Goal: Task Accomplishment & Management: Manage account settings

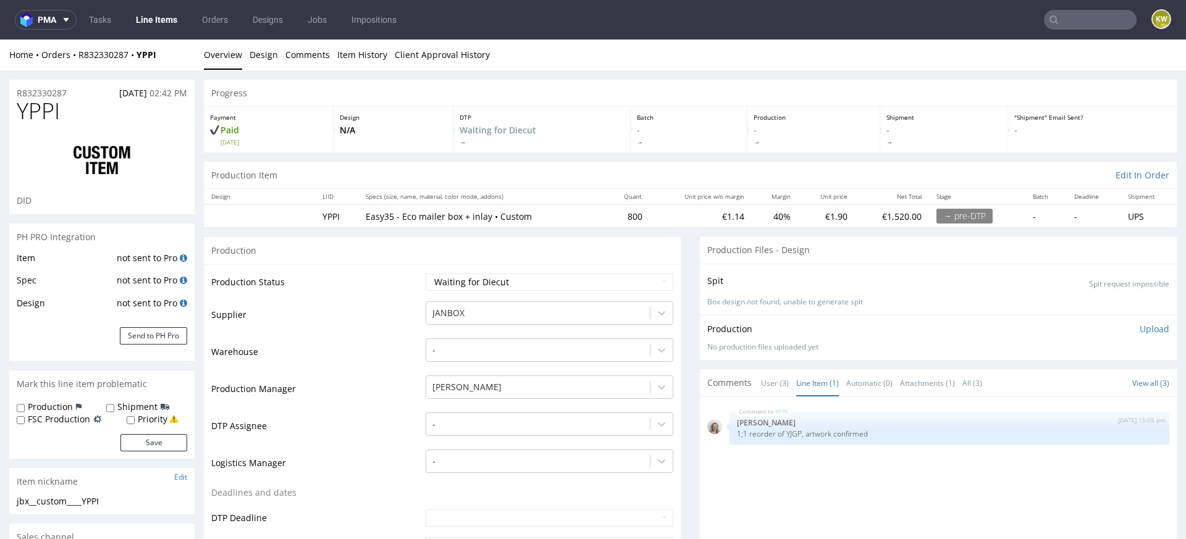
click at [373, 340] on td "Warehouse" at bounding box center [316, 355] width 211 height 37
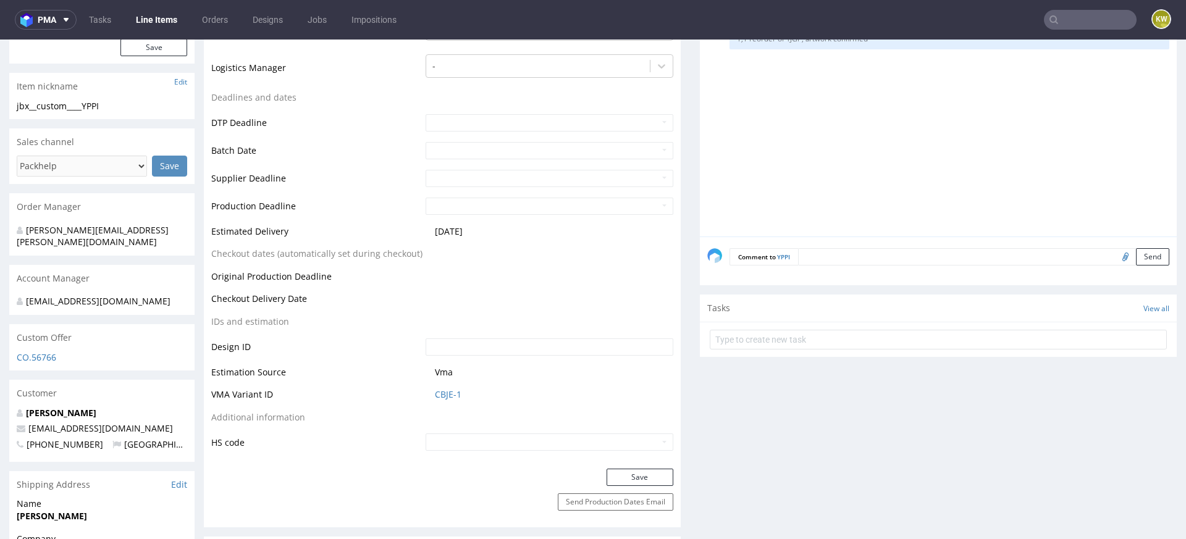
scroll to position [404, 0]
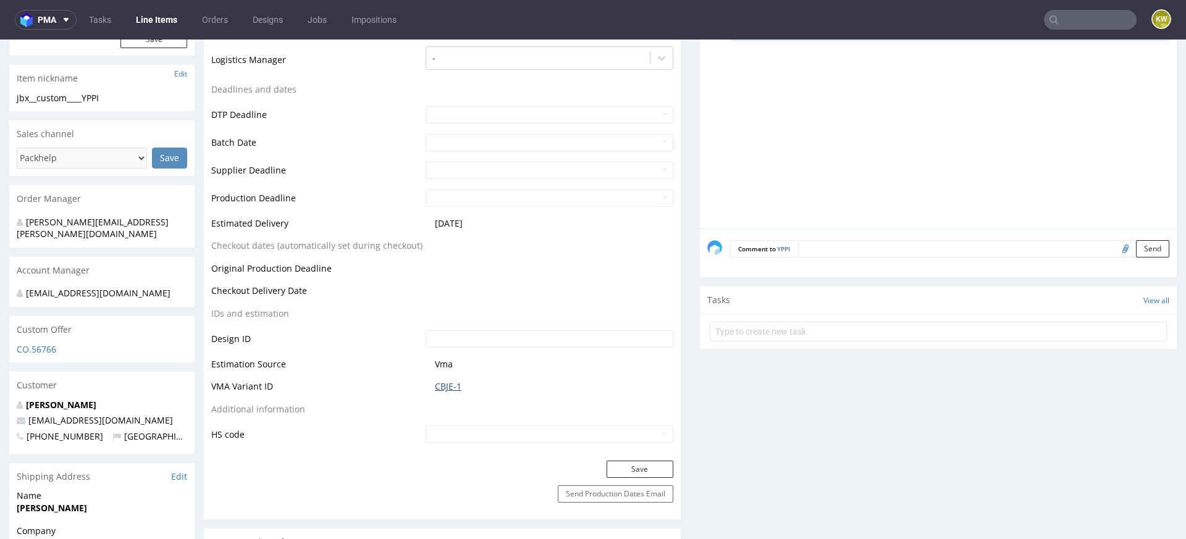
click at [444, 385] on link "CBJE-1" at bounding box center [448, 387] width 27 height 12
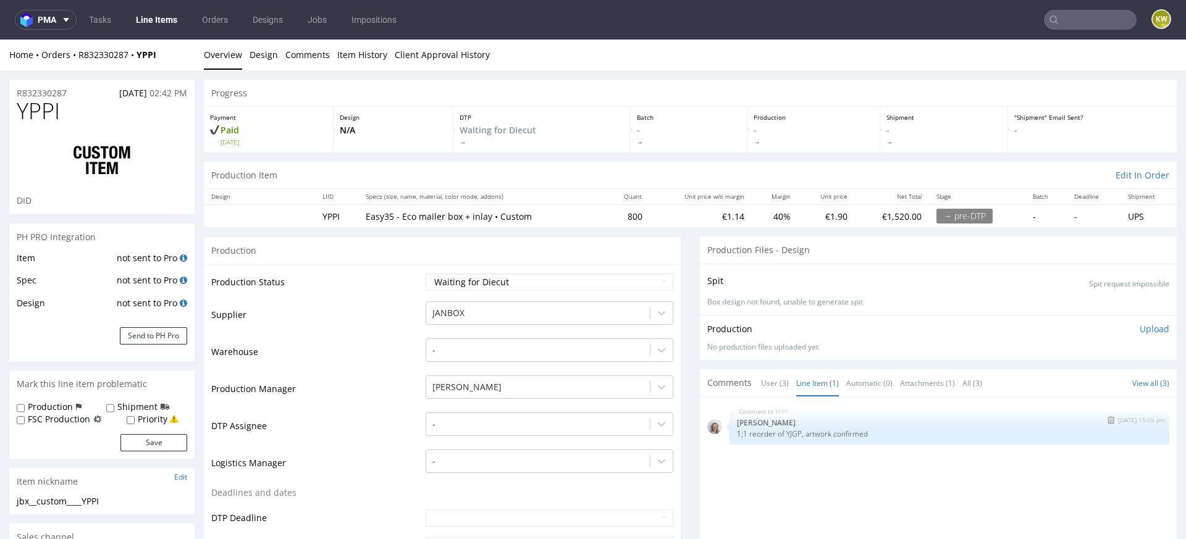
click at [786, 425] on p "[PERSON_NAME]" at bounding box center [949, 422] width 425 height 9
click at [786, 424] on p "[PERSON_NAME]" at bounding box center [949, 422] width 425 height 9
click at [786, 433] on p "1;1 reorder of YJGP, artwork confirmed" at bounding box center [949, 433] width 425 height 9
copy p "YJGP"
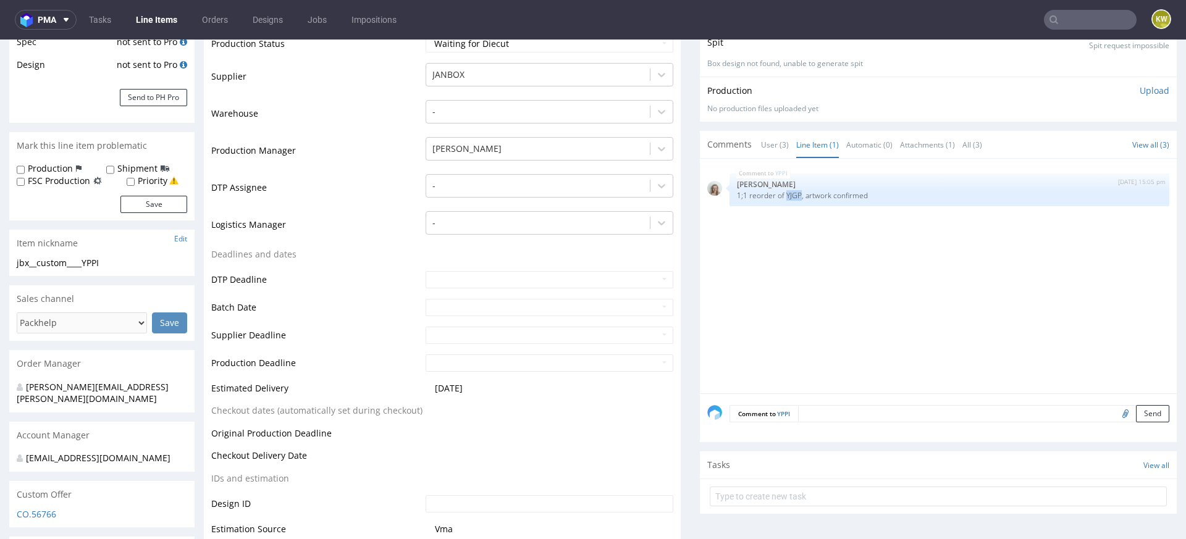
scroll to position [243, 0]
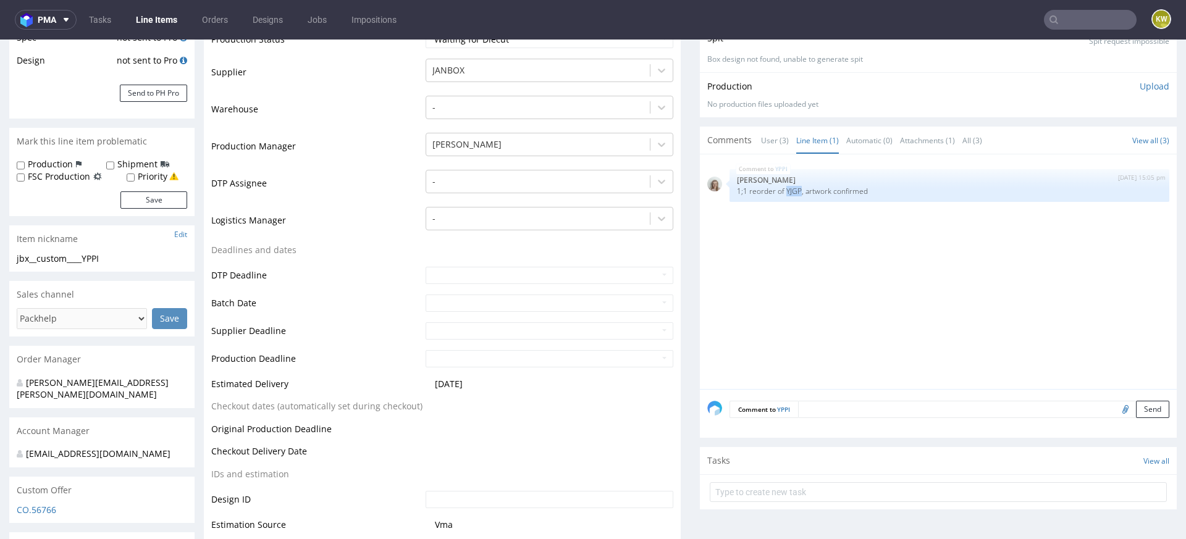
click at [1115, 413] on input "file" at bounding box center [1123, 409] width 17 height 16
type input "C:\fakepath\jbx__custom____YJGP__d0__oR005468661__inlay__big.pdf"
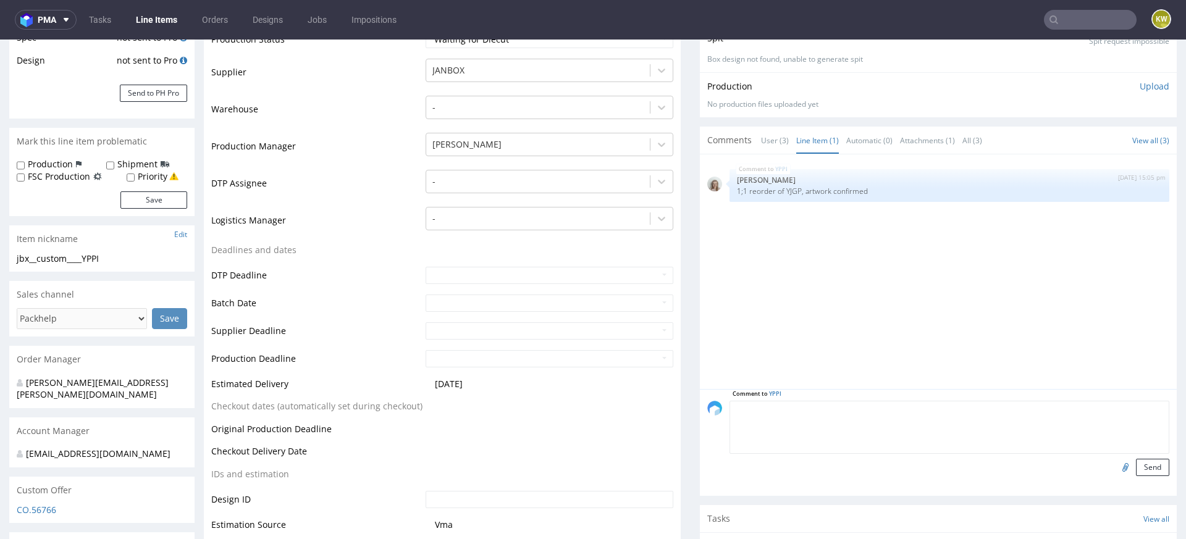
click at [838, 412] on textarea at bounding box center [950, 427] width 440 height 53
type textarea "production files"
click at [1146, 471] on button "Send" at bounding box center [1152, 467] width 33 height 17
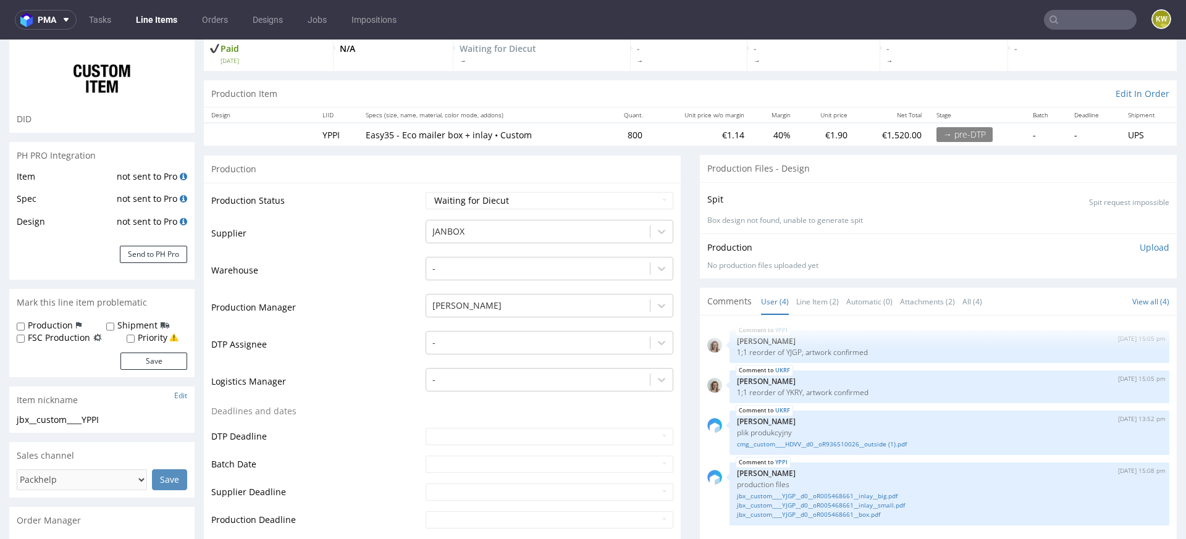
scroll to position [0, 0]
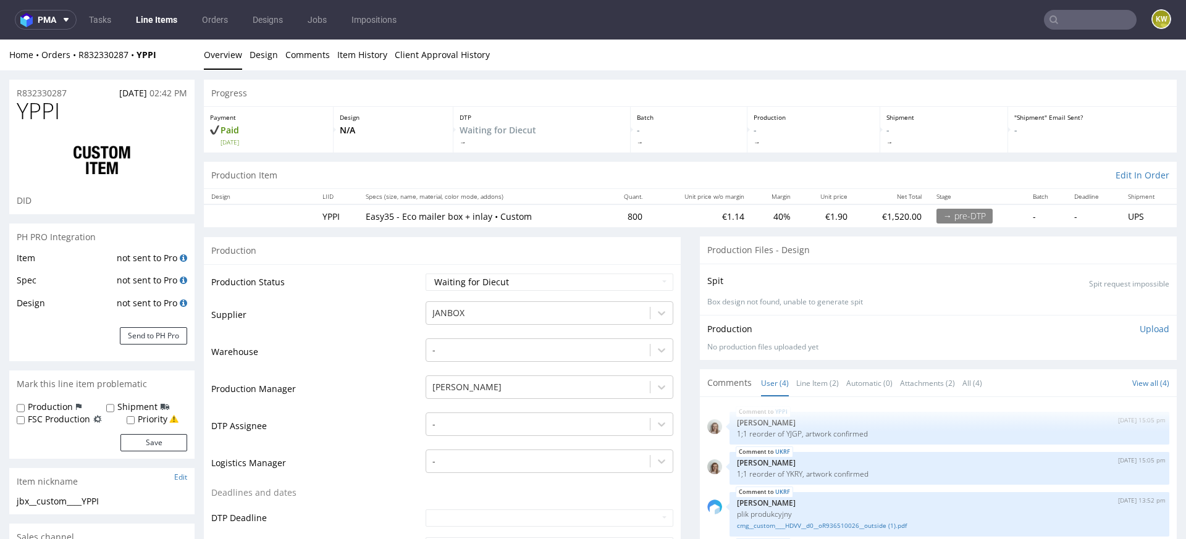
click at [35, 109] on span "YPPI" at bounding box center [38, 111] width 43 height 25
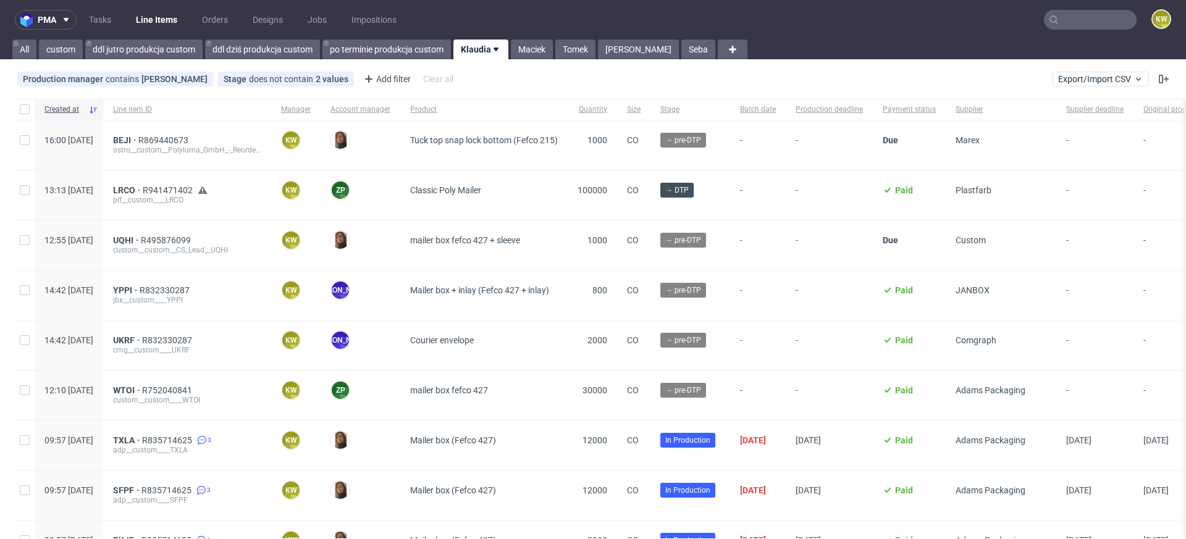
click at [1073, 26] on input "text" at bounding box center [1090, 20] width 93 height 20
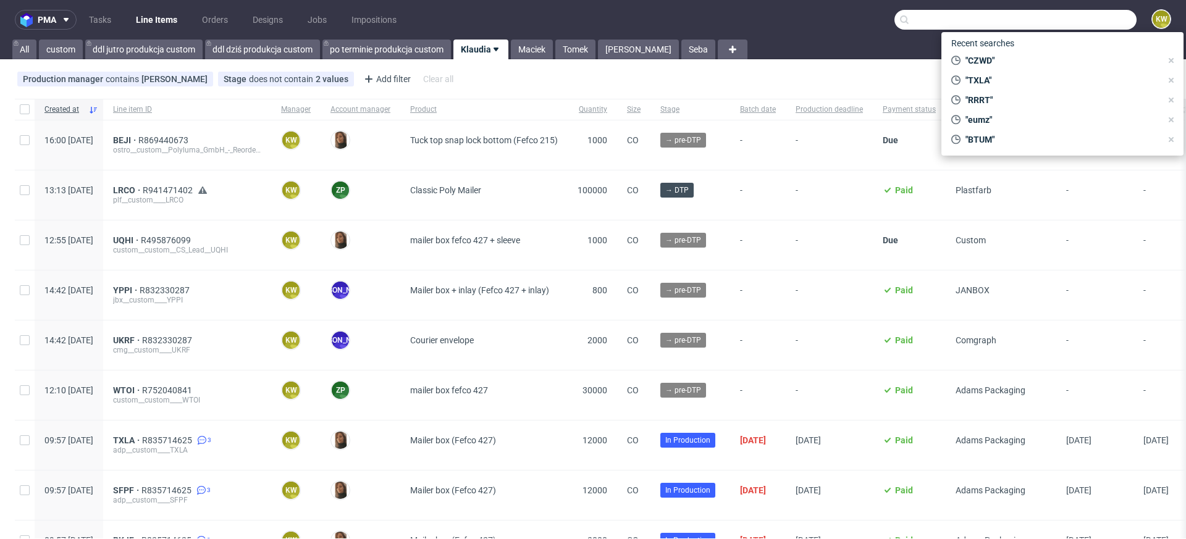
paste input "YJGP"
type input "YJGP"
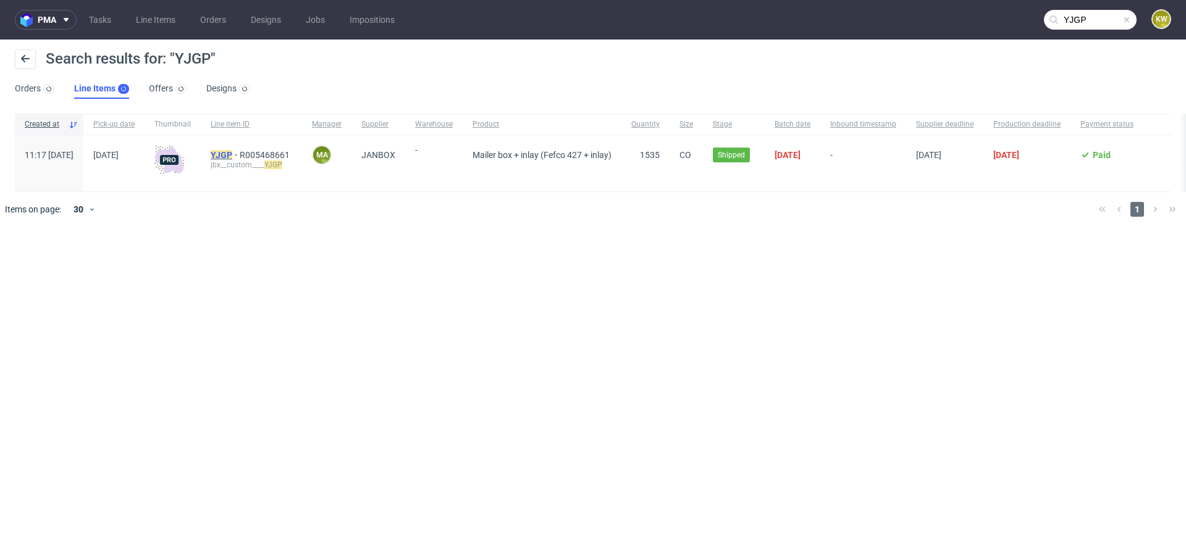
click at [232, 155] on mark "YJGP" at bounding box center [222, 155] width 22 height 10
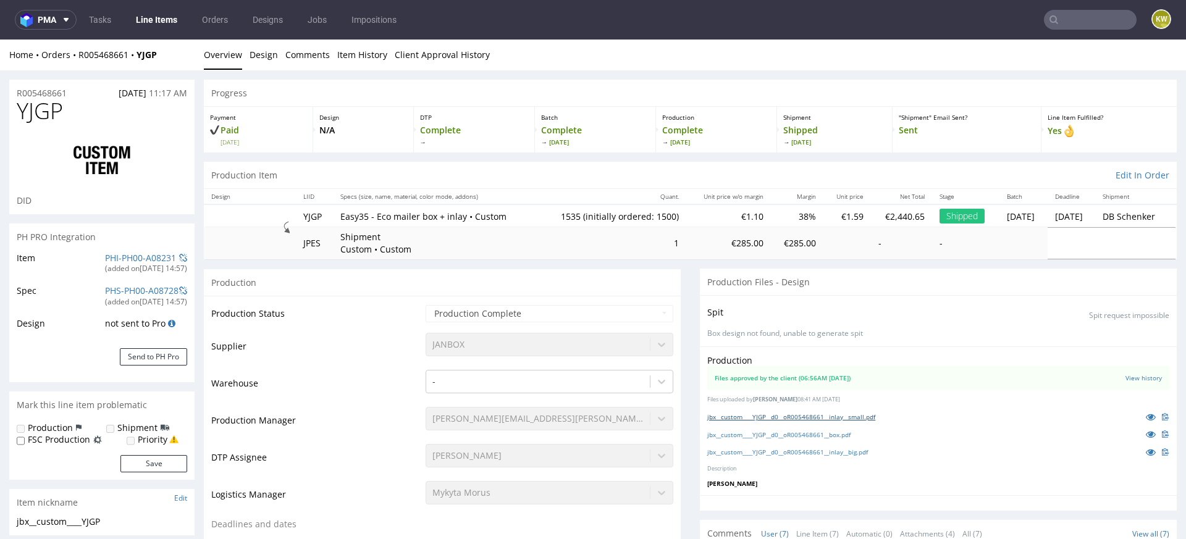
scroll to position [200, 0]
select select "in_progress"
click at [818, 453] on link "jbx__custom____YJGP__d0__oR005468661__inlay__big.pdf" at bounding box center [788, 452] width 161 height 9
click at [809, 434] on link "jbx__custom____YJGP__d0__oR005468661__box.pdf" at bounding box center [779, 435] width 143 height 9
click at [775, 414] on link "jbx__custom____YJGP__d0__oR005468661__inlay__small.pdf" at bounding box center [792, 417] width 168 height 9
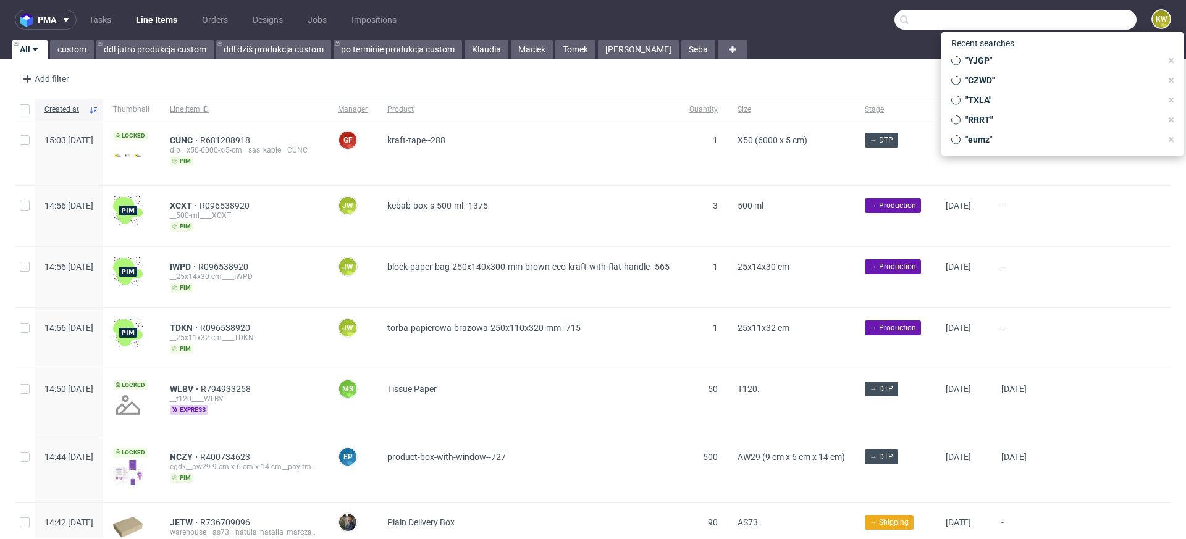
click at [1057, 22] on input "text" at bounding box center [1016, 20] width 242 height 20
paste input "PRFI"
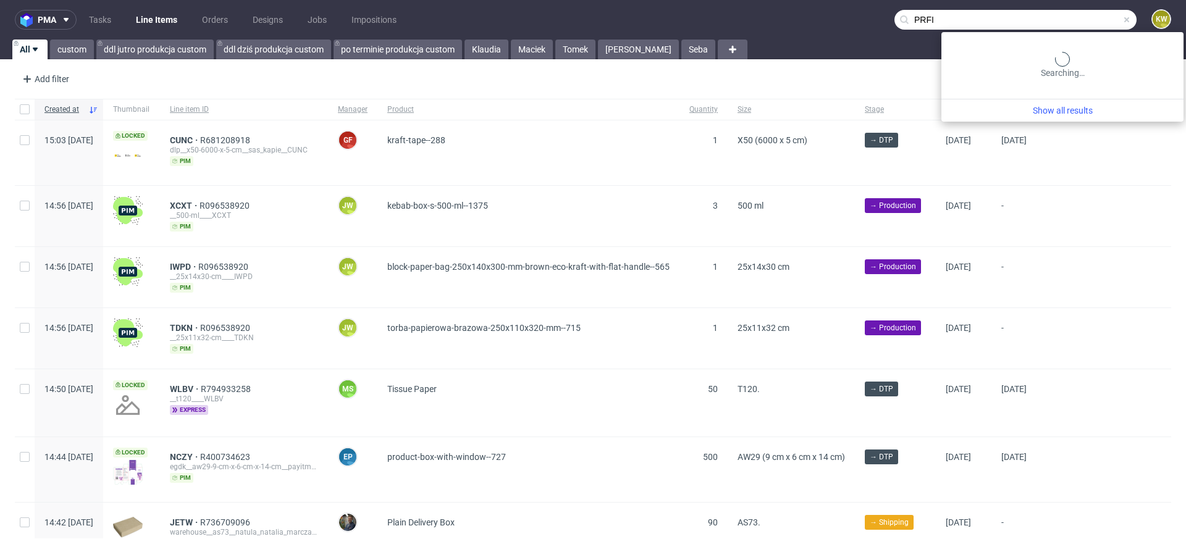
type input "PRFI"
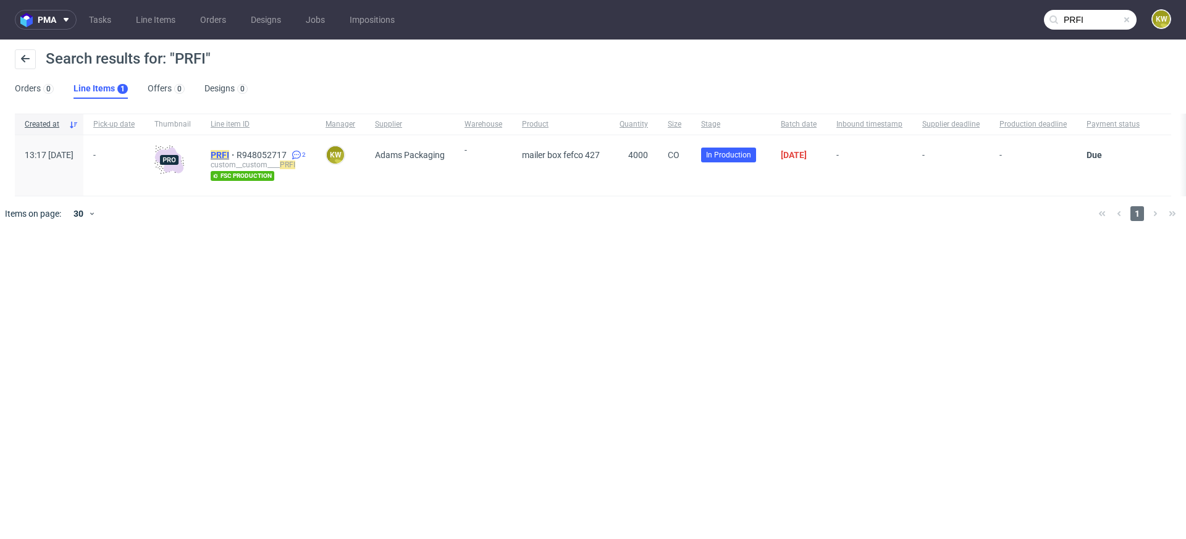
click at [229, 156] on mark "PRFI" at bounding box center [220, 155] width 19 height 10
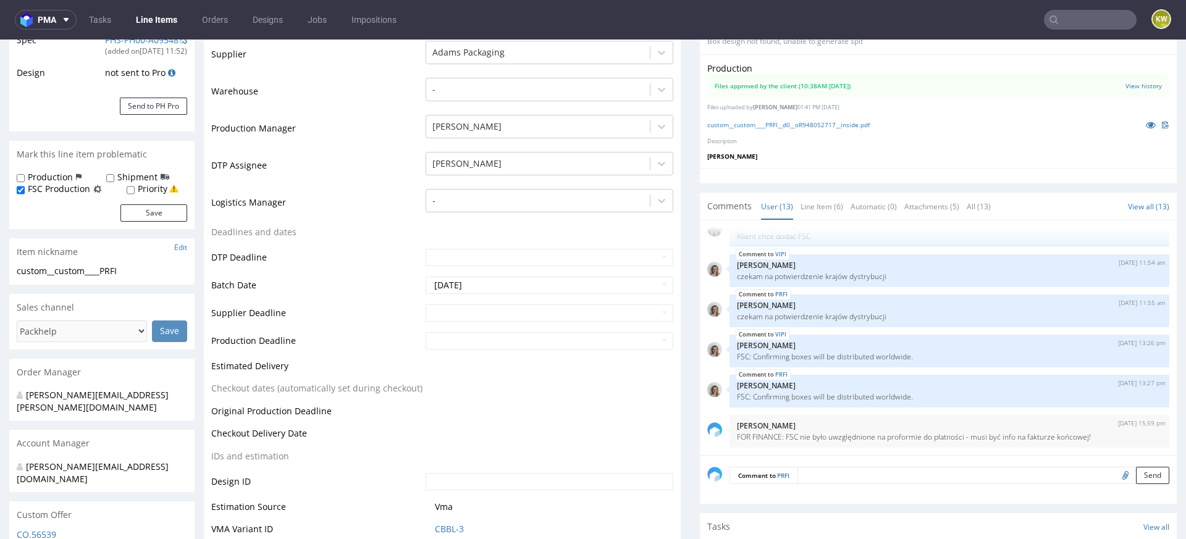
scroll to position [303, 0]
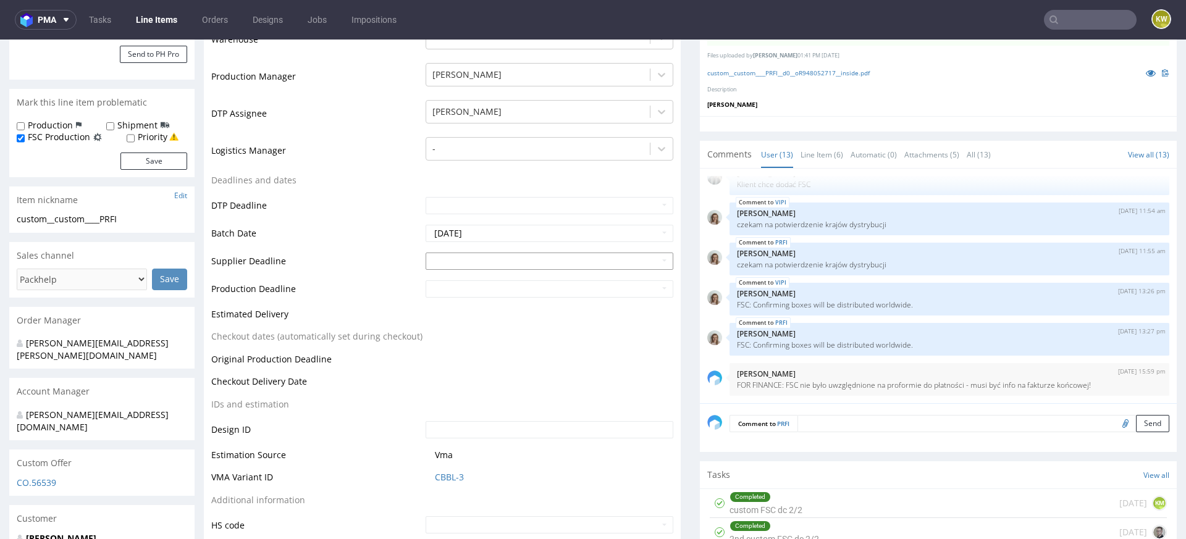
click at [452, 256] on input "text" at bounding box center [550, 261] width 248 height 17
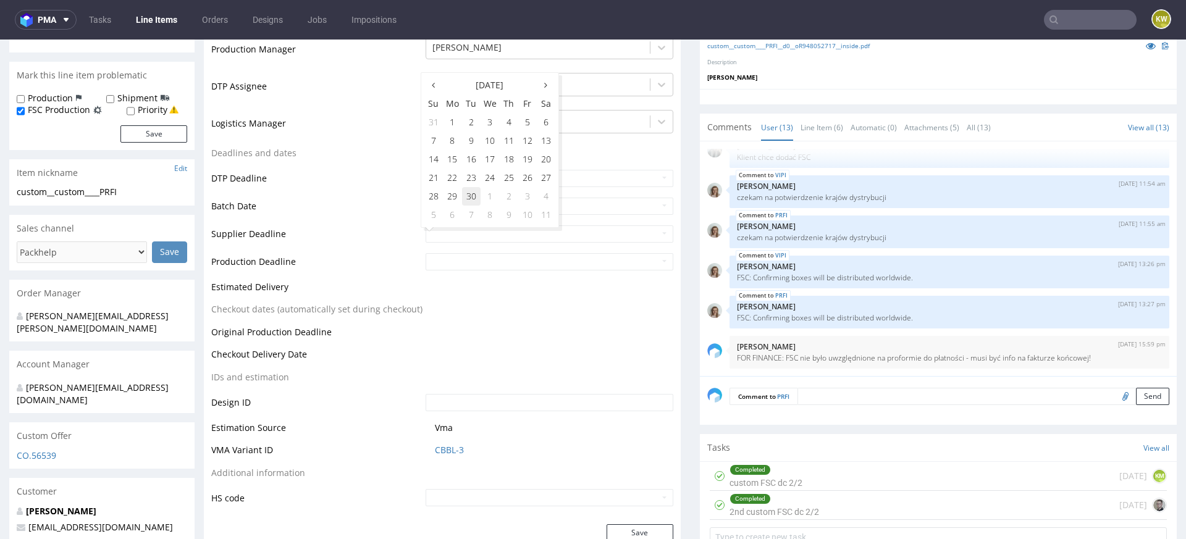
click at [467, 200] on td "30" at bounding box center [471, 196] width 19 height 19
type input "2025-09-30"
click at [452, 252] on td at bounding box center [548, 266] width 251 height 28
click at [451, 264] on input "text" at bounding box center [550, 261] width 248 height 17
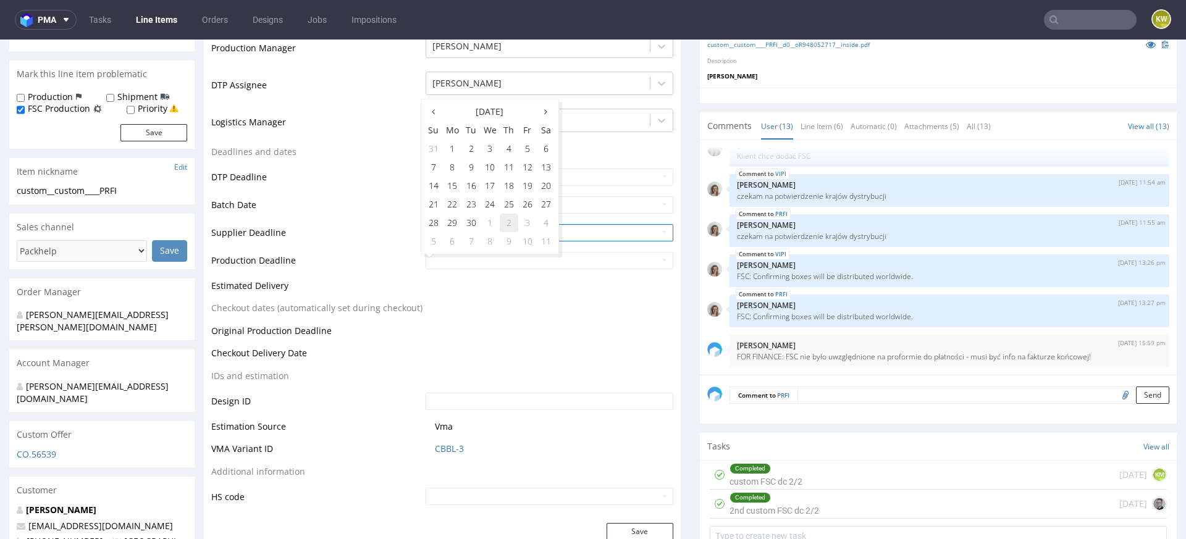
click at [506, 222] on td "2" at bounding box center [509, 223] width 19 height 19
type input "2025-10-02"
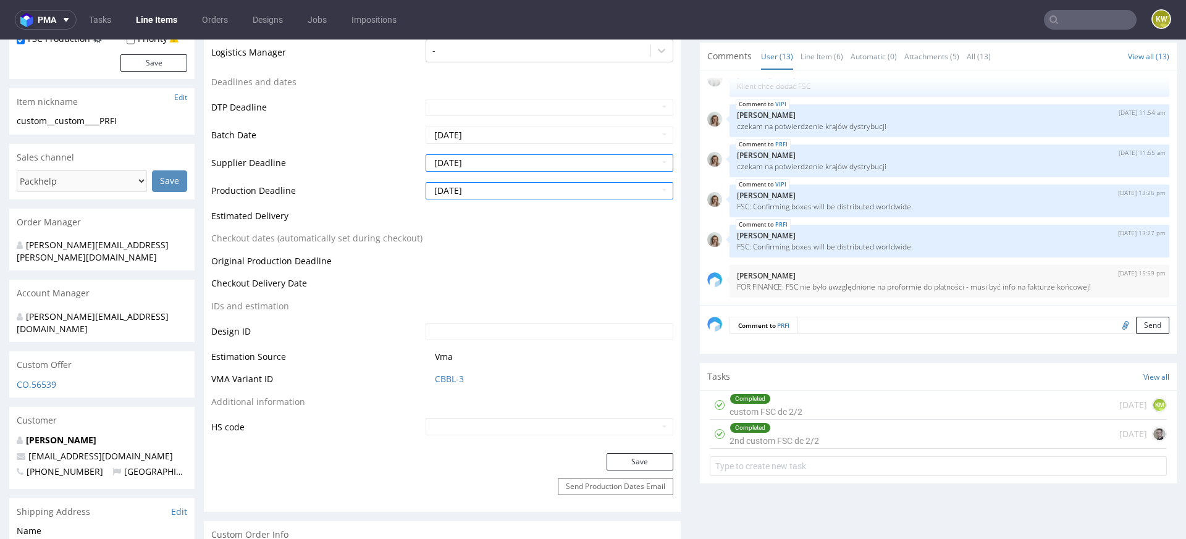
scroll to position [404, 0]
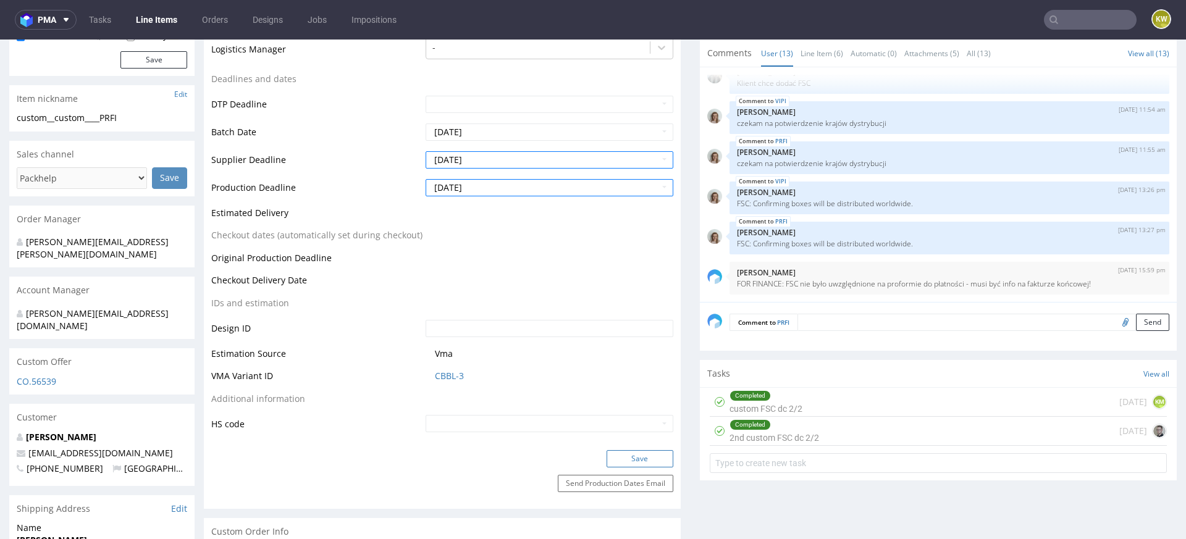
click at [625, 456] on button "Save" at bounding box center [640, 458] width 67 height 17
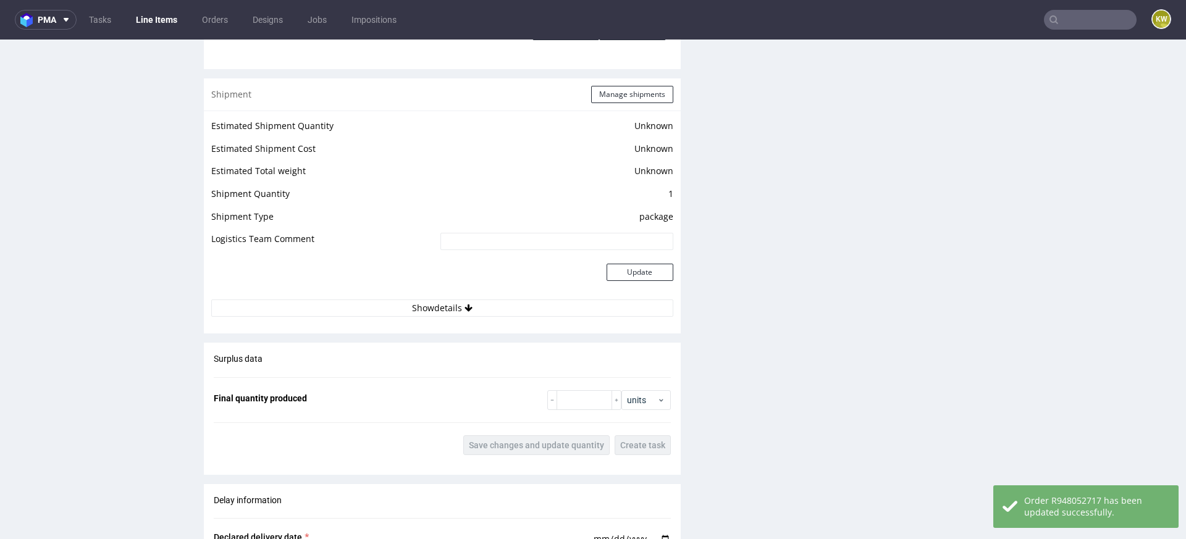
scroll to position [2037, 0]
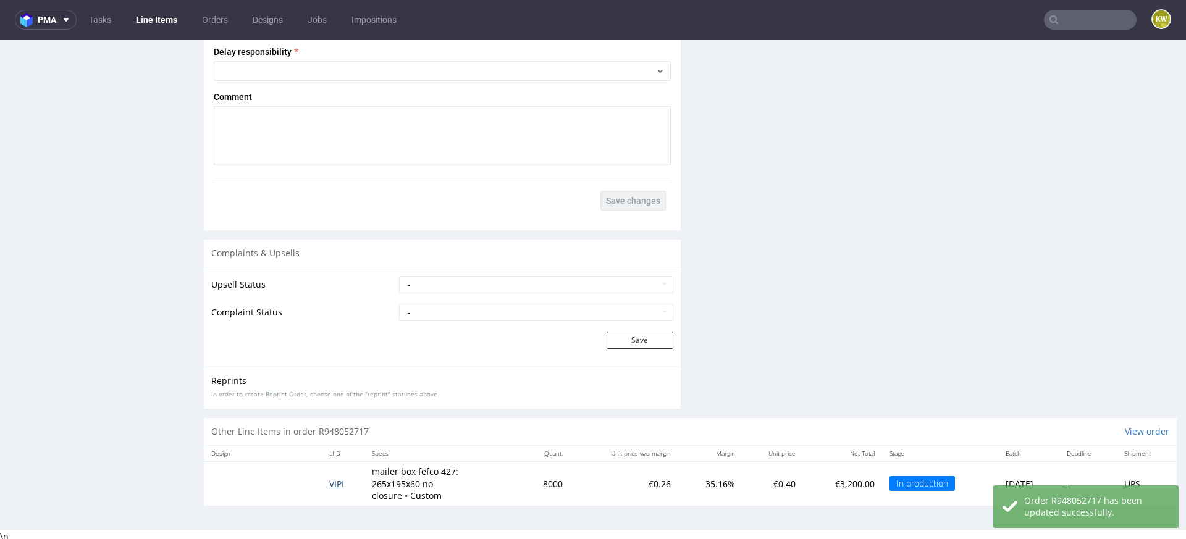
click at [329, 479] on span "VIPI" at bounding box center [336, 484] width 15 height 12
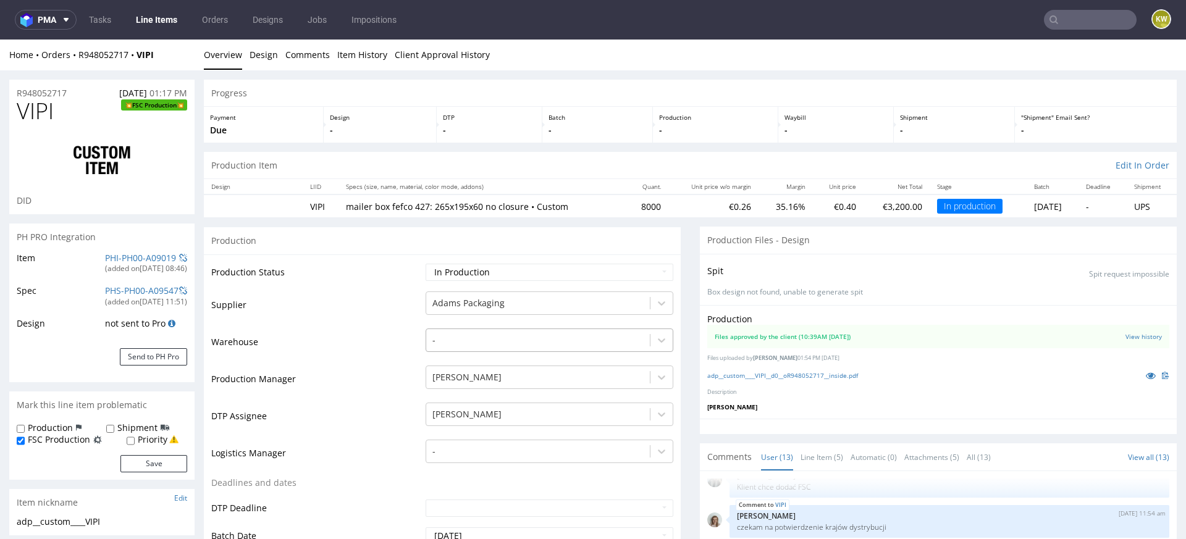
scroll to position [271, 0]
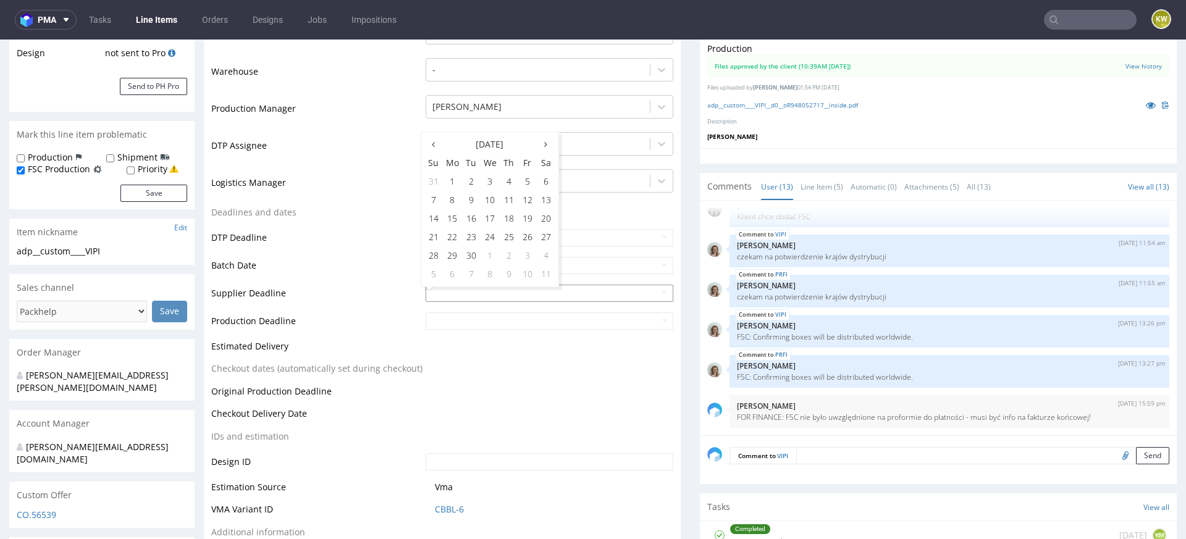
click at [455, 293] on input "text" at bounding box center [550, 293] width 248 height 17
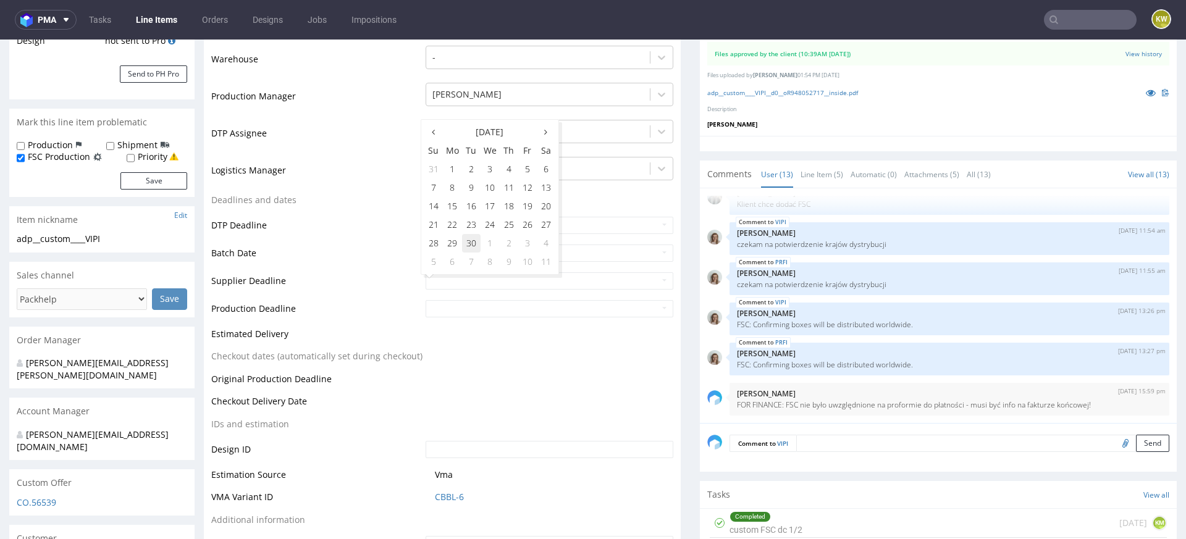
click at [470, 243] on td "30" at bounding box center [471, 243] width 19 height 19
type input "2025-09-30"
click at [468, 308] on input "text" at bounding box center [550, 308] width 248 height 17
click at [505, 273] on td "2" at bounding box center [509, 271] width 19 height 19
type input "2025-10-02"
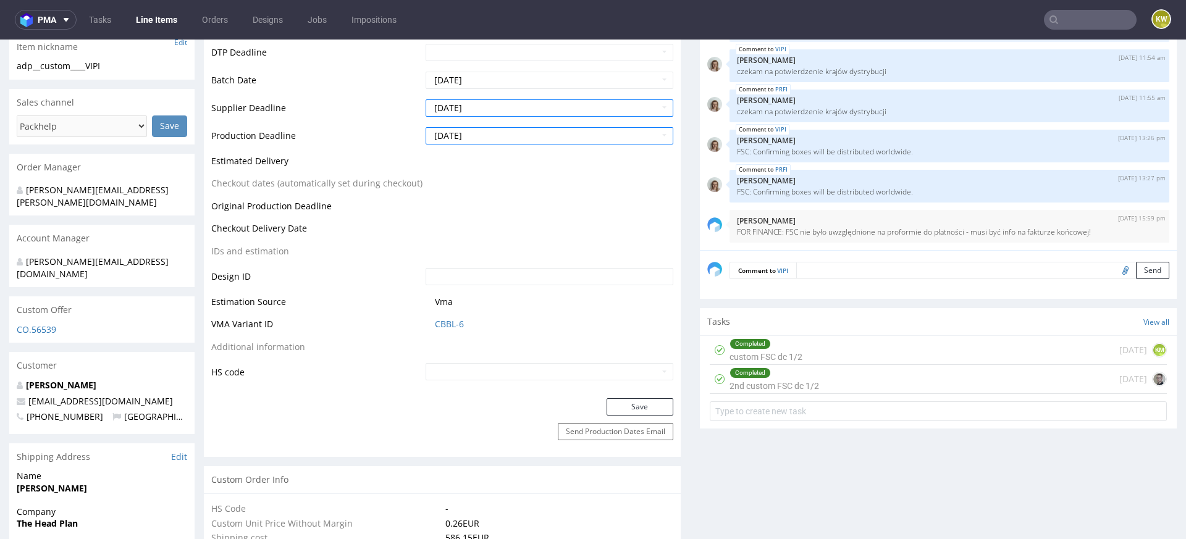
scroll to position [468, 0]
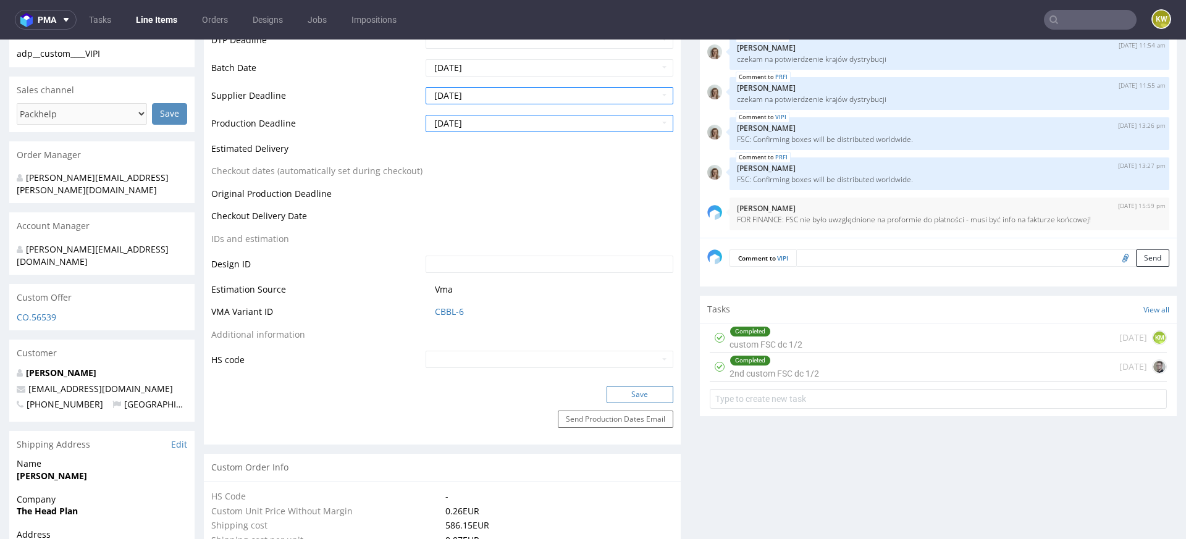
click at [617, 388] on button "Save" at bounding box center [640, 394] width 67 height 17
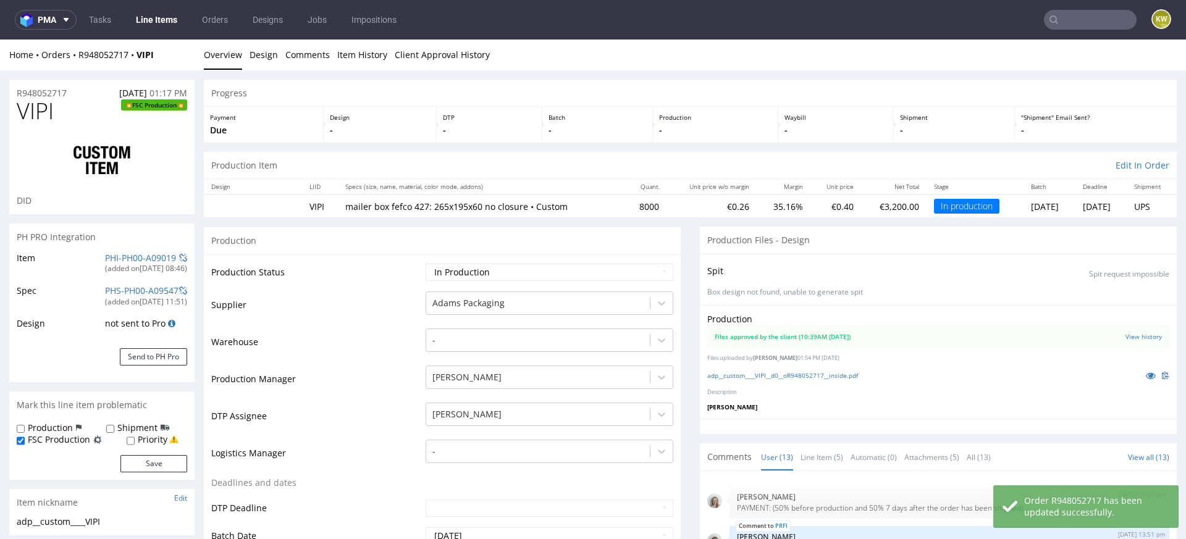
scroll to position [389, 0]
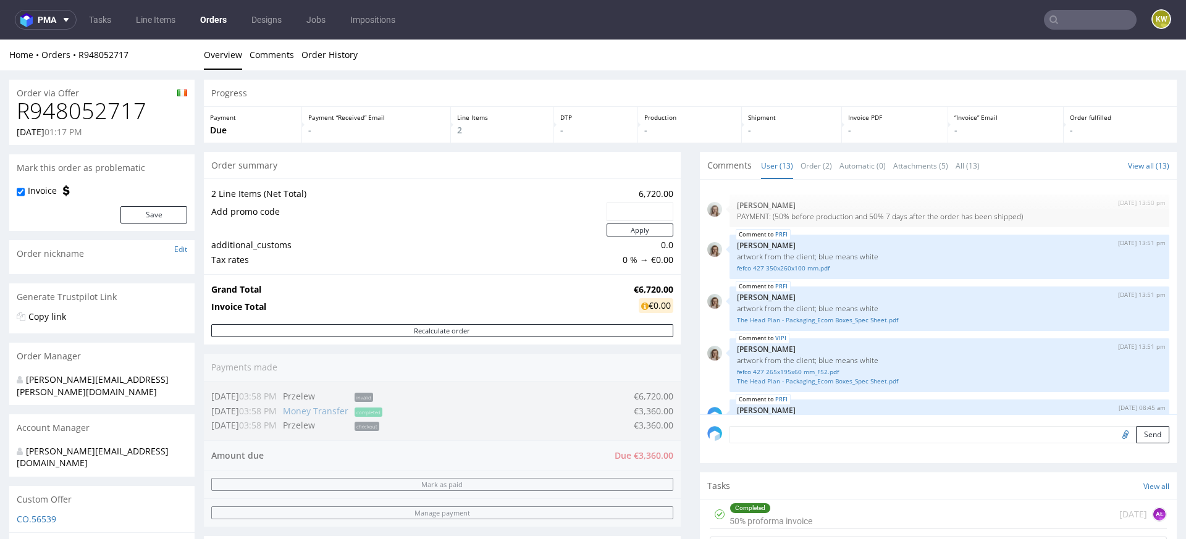
scroll to position [388, 0]
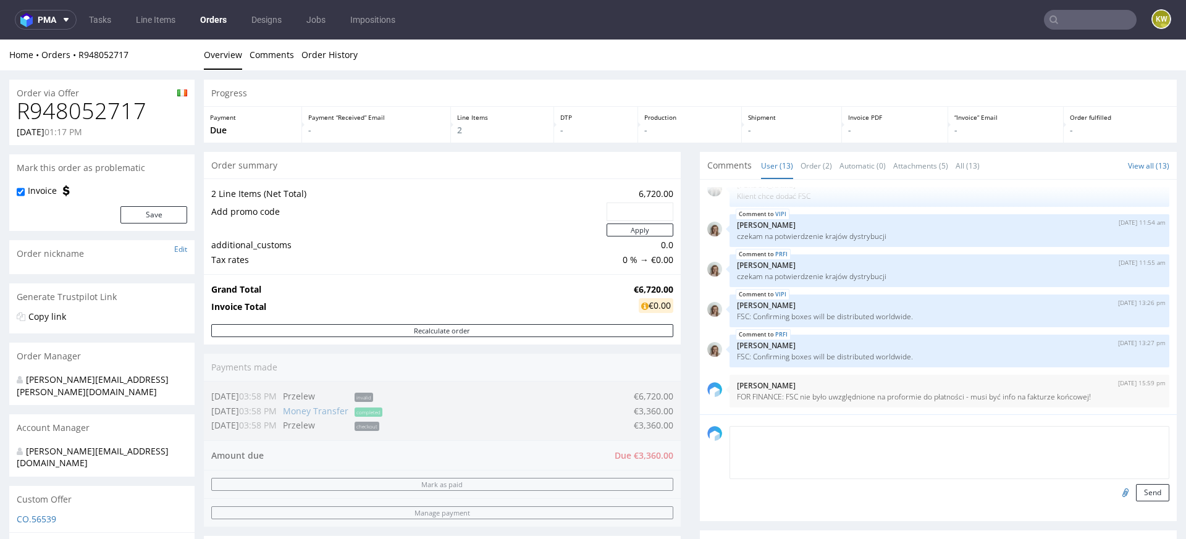
click at [782, 439] on textarea at bounding box center [950, 452] width 440 height 53
paste textarea "VIPI, PRFI"
type textarea "FSC production: VIPI, PRFI"
click at [1153, 492] on button "Send" at bounding box center [1152, 492] width 33 height 17
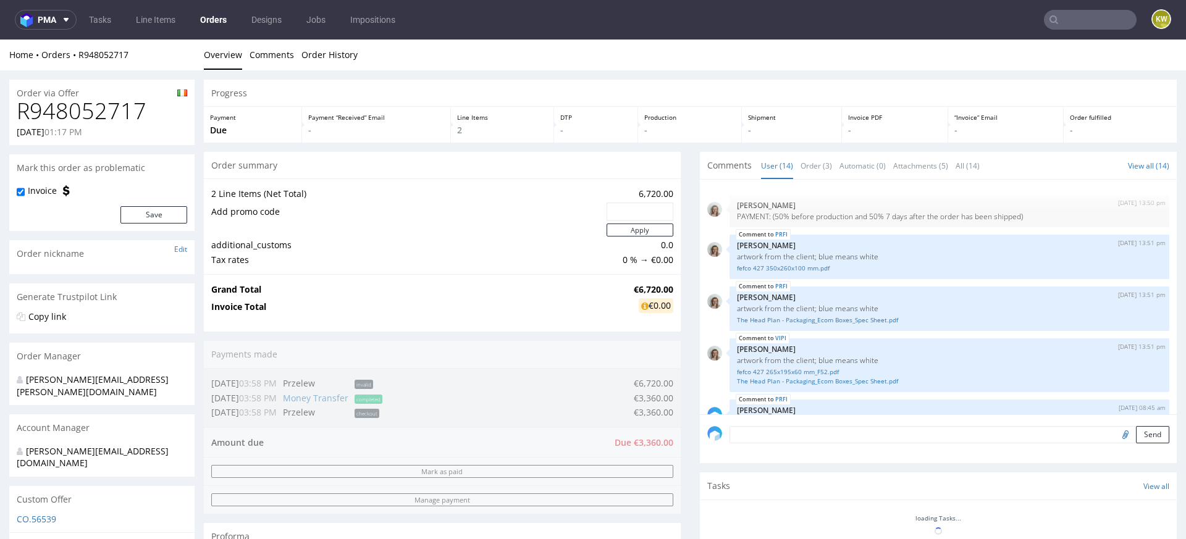
scroll to position [429, 0]
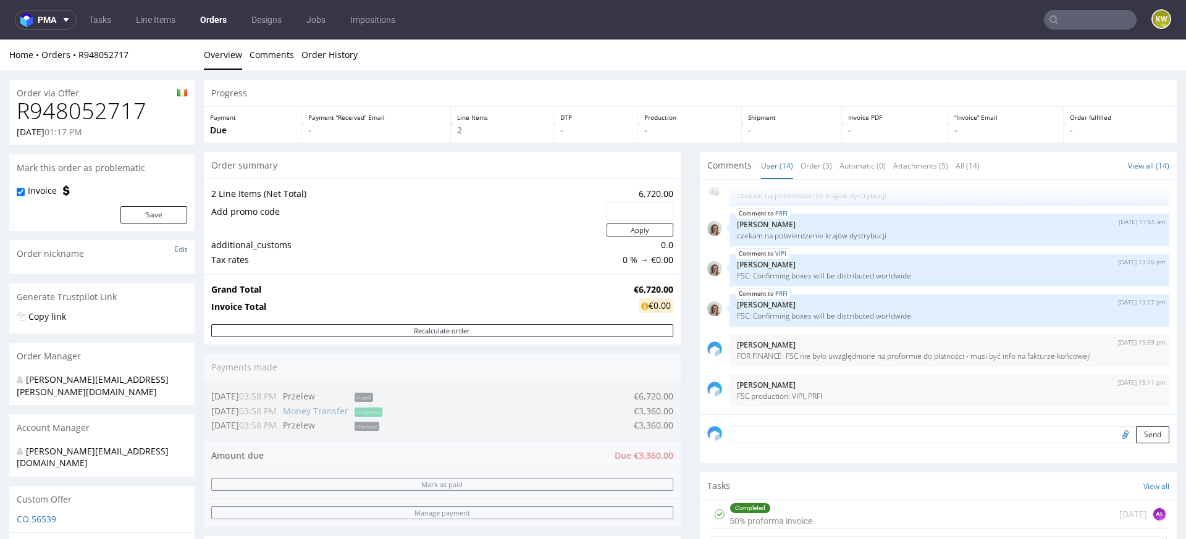
click at [1053, 22] on input "text" at bounding box center [1090, 20] width 93 height 20
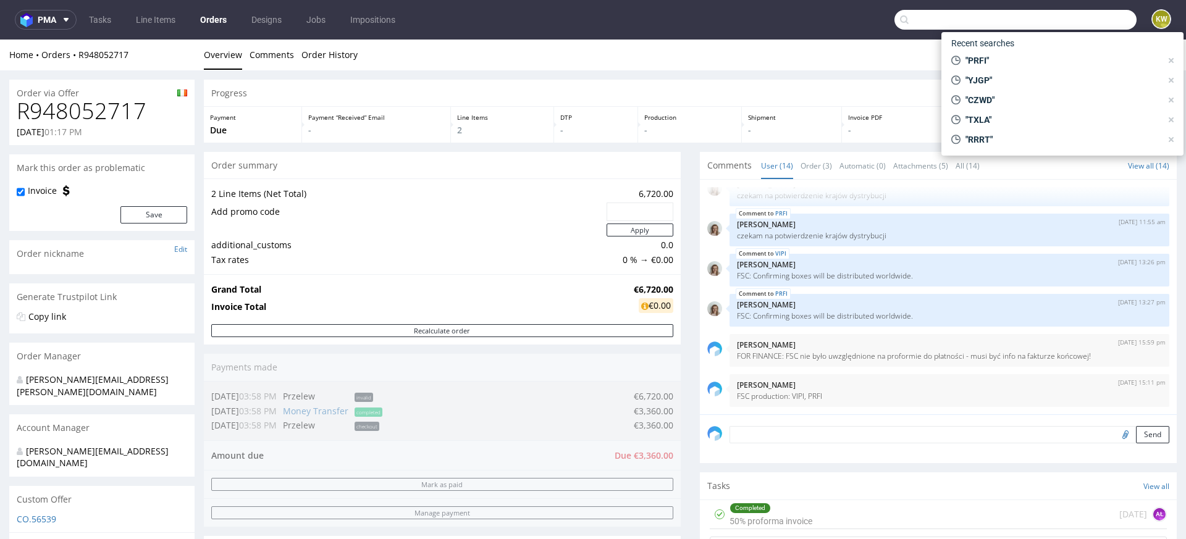
paste input "HEQC"
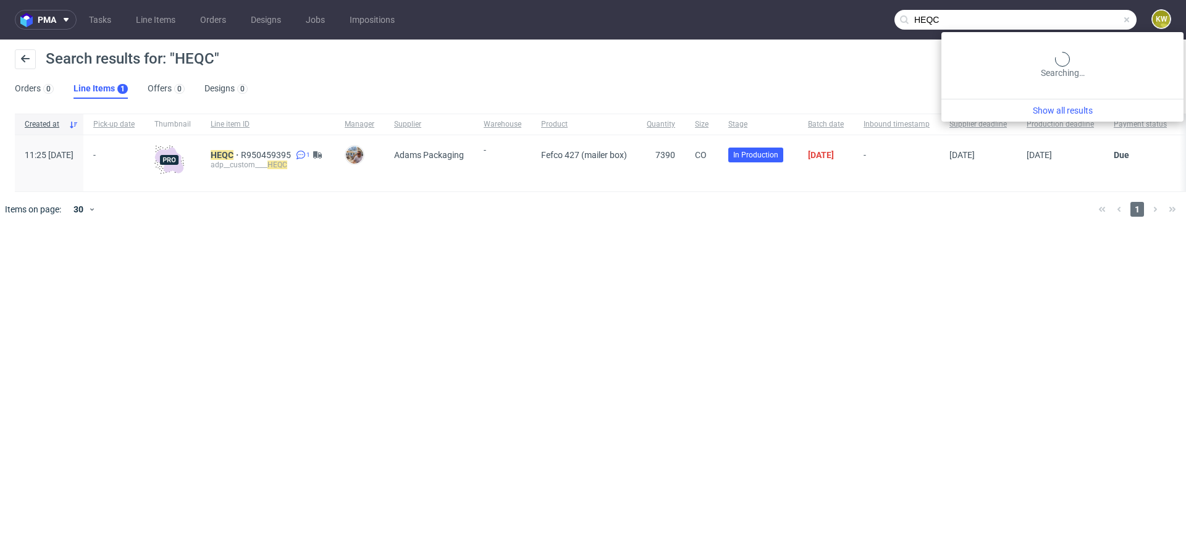
click at [1084, 19] on input "HEQC" at bounding box center [1016, 20] width 242 height 20
drag, startPoint x: 1085, startPoint y: 19, endPoint x: 723, endPoint y: 18, distance: 362.1
click at [750, 19] on nav "pma Tasks Line Items Orders Designs Jobs Impositions HEQC KW" at bounding box center [593, 20] width 1186 height 40
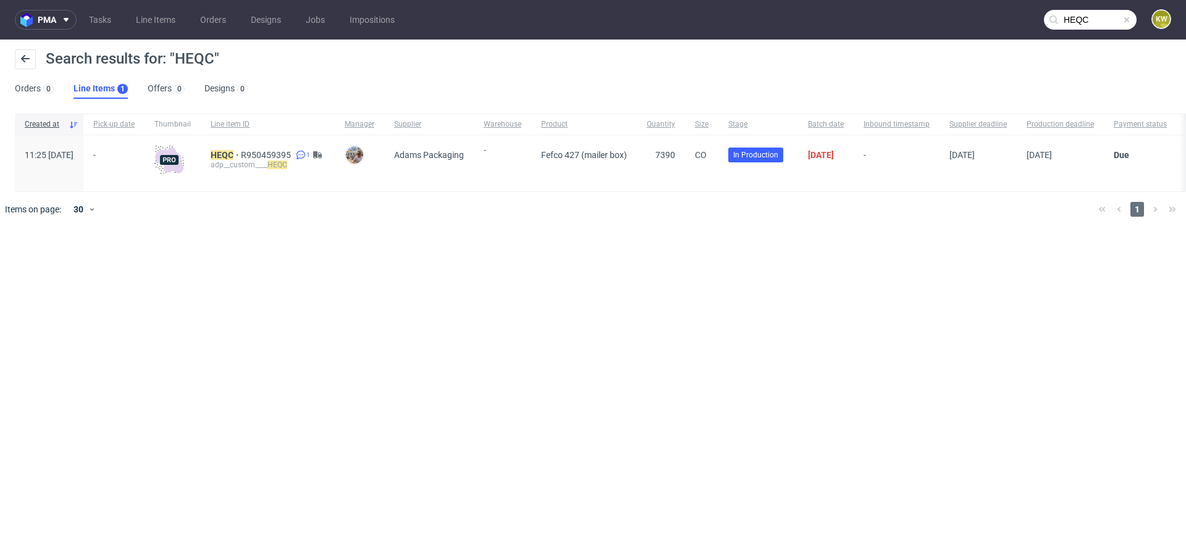
paste input "ZKPU"
type input "ZKPU"
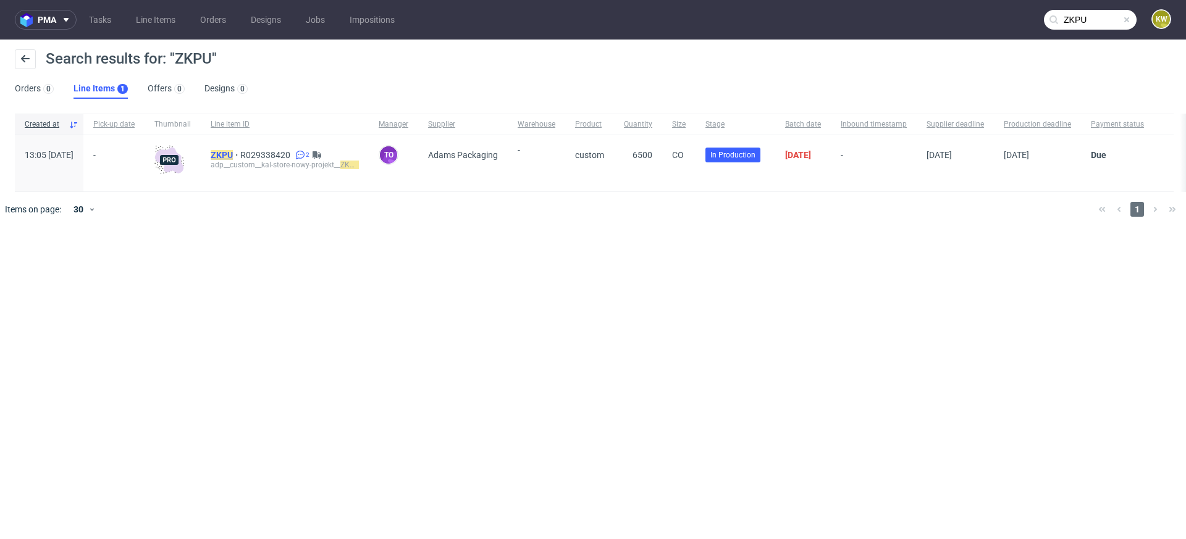
click at [253, 150] on div "ZKPU R029338420 2 adp__custom__kal-store-nowy-projekt__ ZKPU" at bounding box center [285, 163] width 168 height 56
click at [233, 154] on mark "ZKPU" at bounding box center [222, 155] width 22 height 10
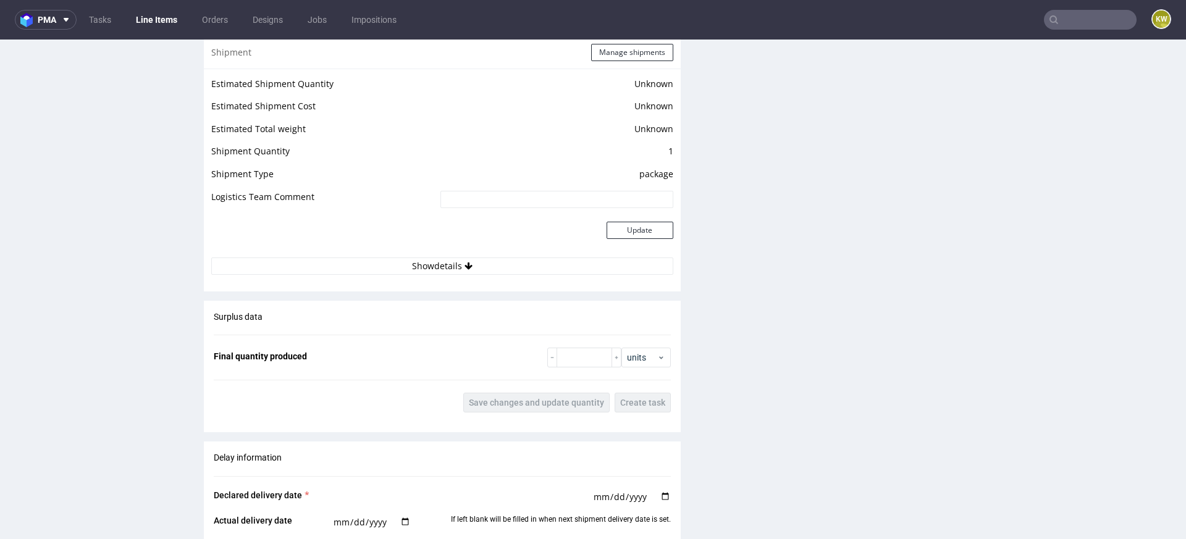
scroll to position [1607, 0]
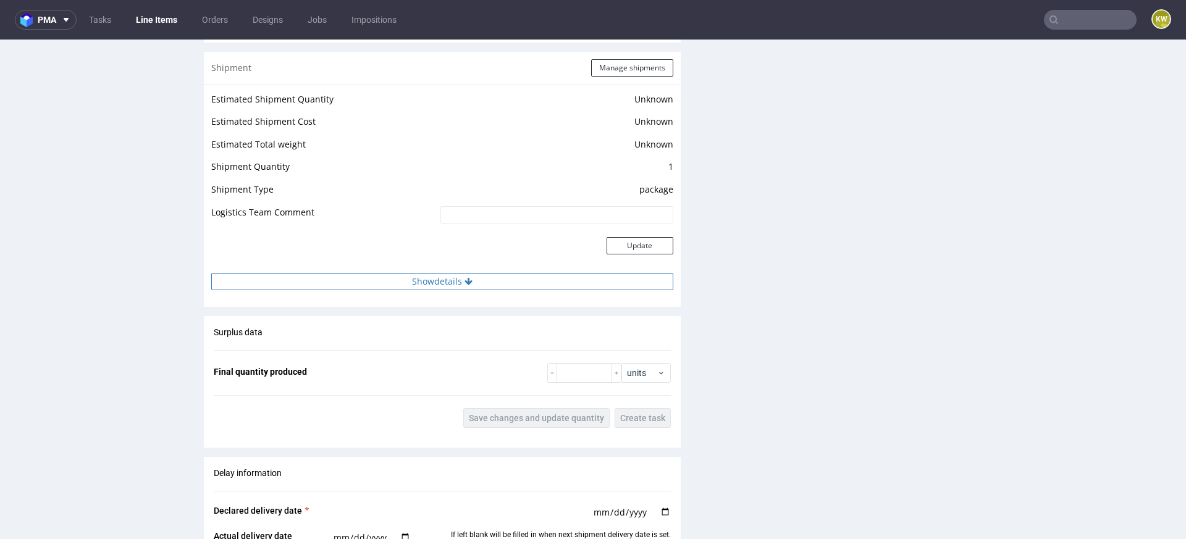
click at [451, 276] on button "Show details" at bounding box center [442, 281] width 462 height 17
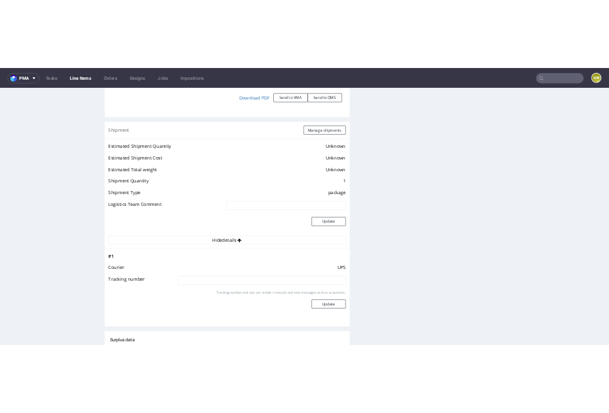
scroll to position [1542, 0]
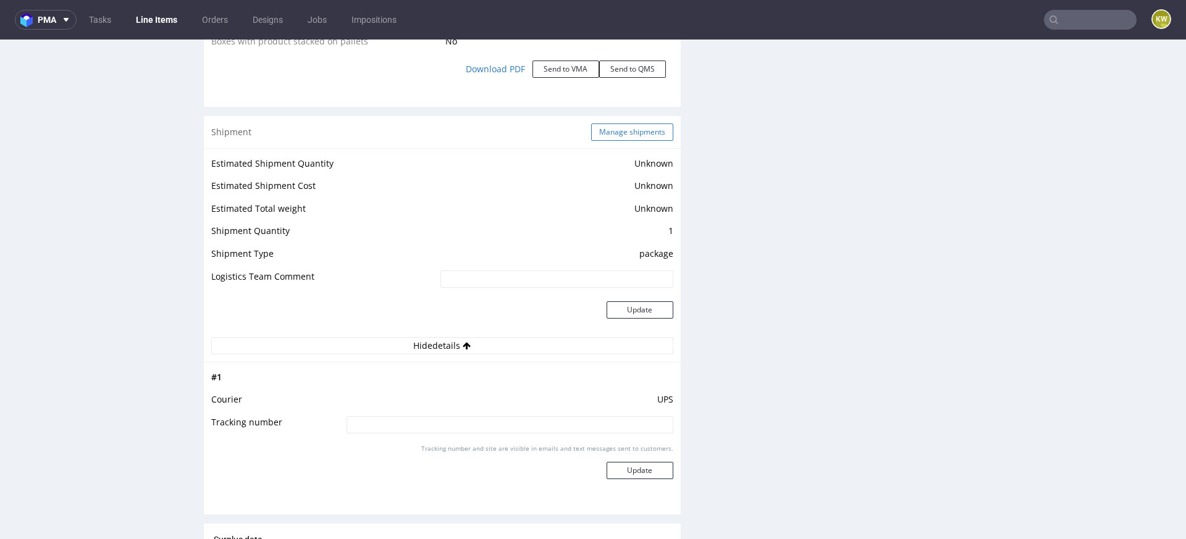
click at [628, 129] on button "Manage shipments" at bounding box center [632, 132] width 82 height 17
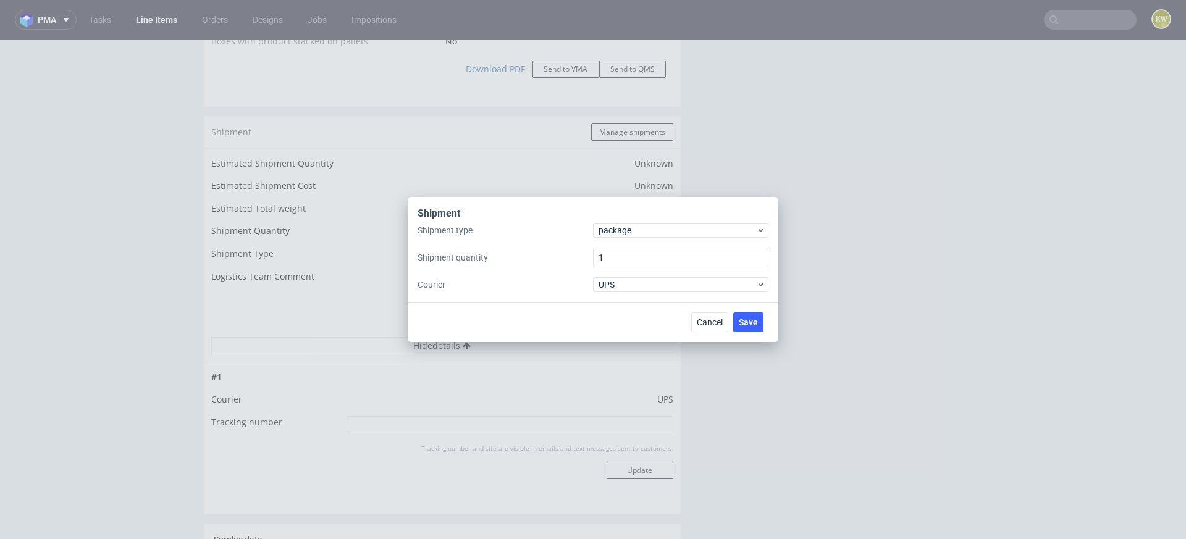
click at [620, 239] on div "Shipment type package Shipment quantity 1 Courier UPS" at bounding box center [593, 257] width 351 height 69
click at [627, 224] on div "package" at bounding box center [680, 230] width 175 height 15
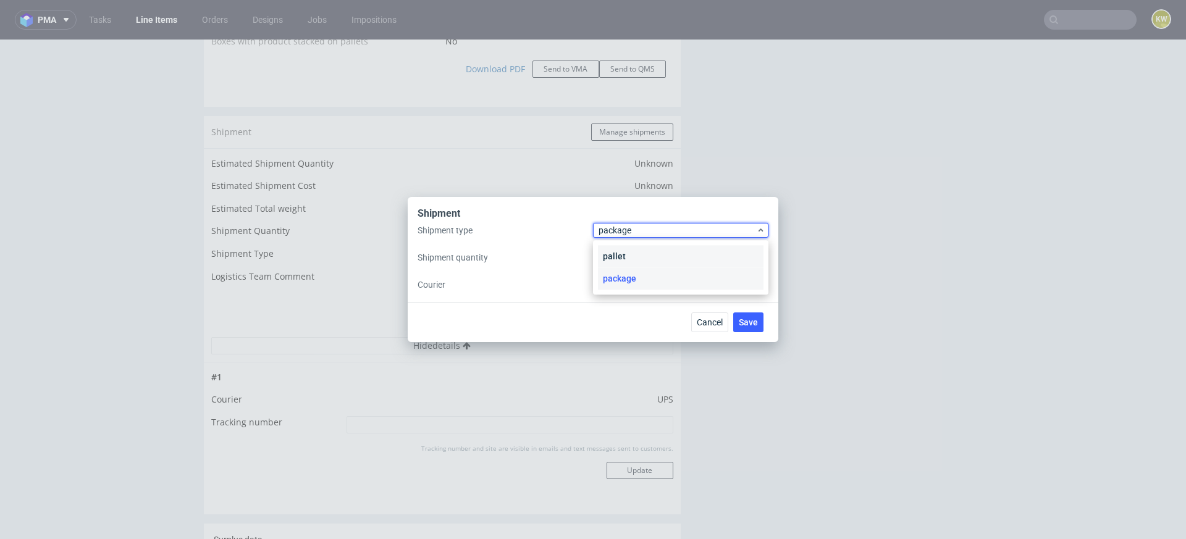
click at [624, 255] on div "pallet" at bounding box center [681, 256] width 166 height 22
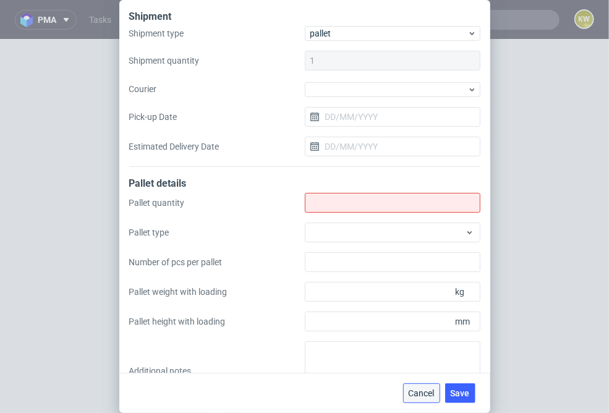
click at [418, 394] on span "Cancel" at bounding box center [421, 393] width 26 height 9
click at [418, 393] on div "Production Files - Design Spit Spit request impossible Box design not found, un…" at bounding box center [502, 32] width 194 height 2620
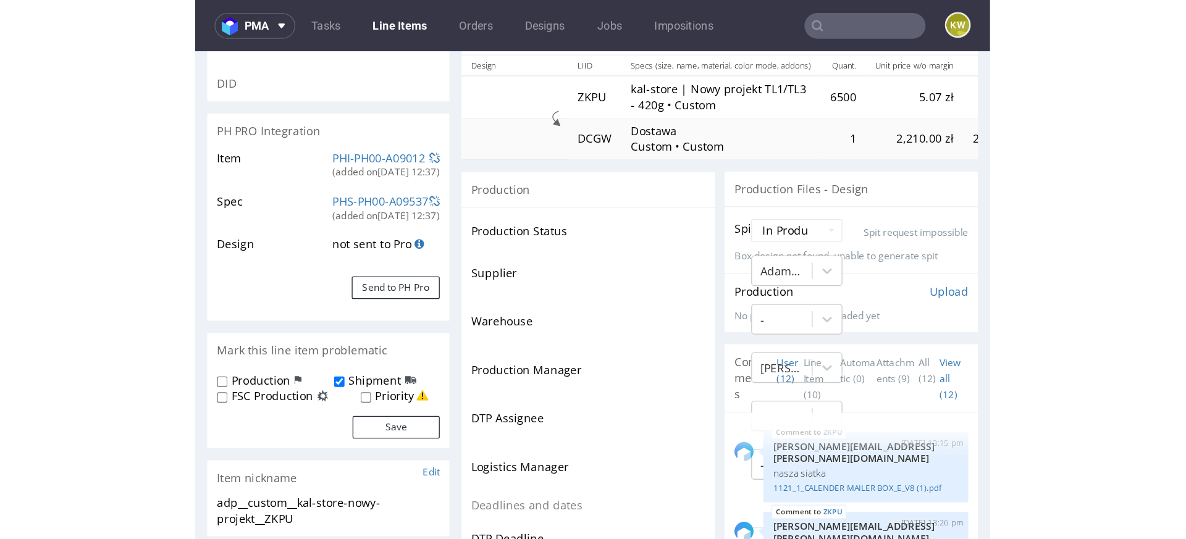
scroll to position [131, 0]
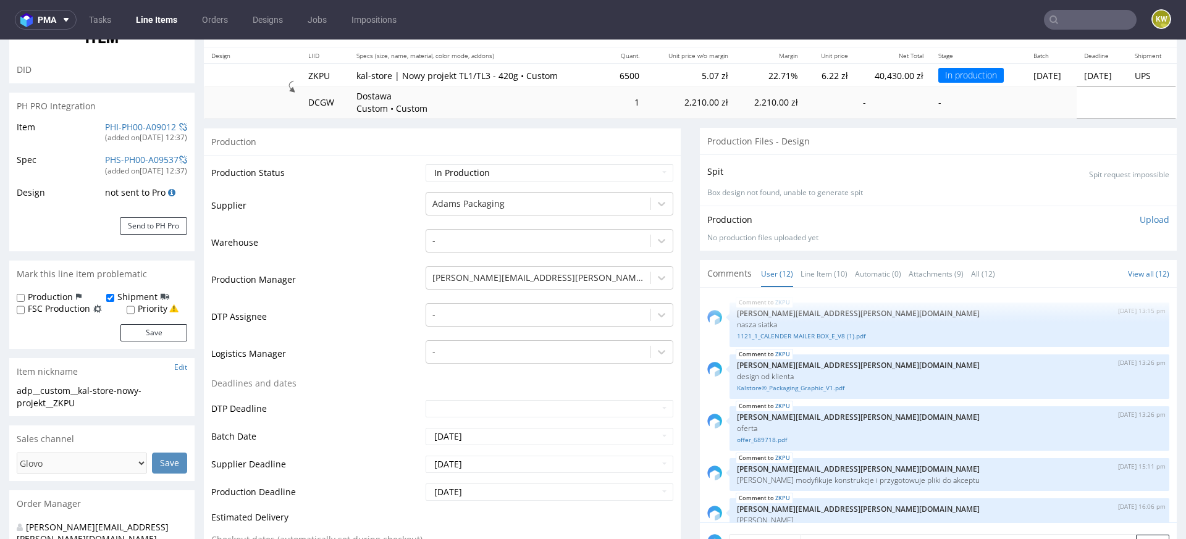
click at [331, 346] on td "Logistics Manager" at bounding box center [316, 357] width 211 height 37
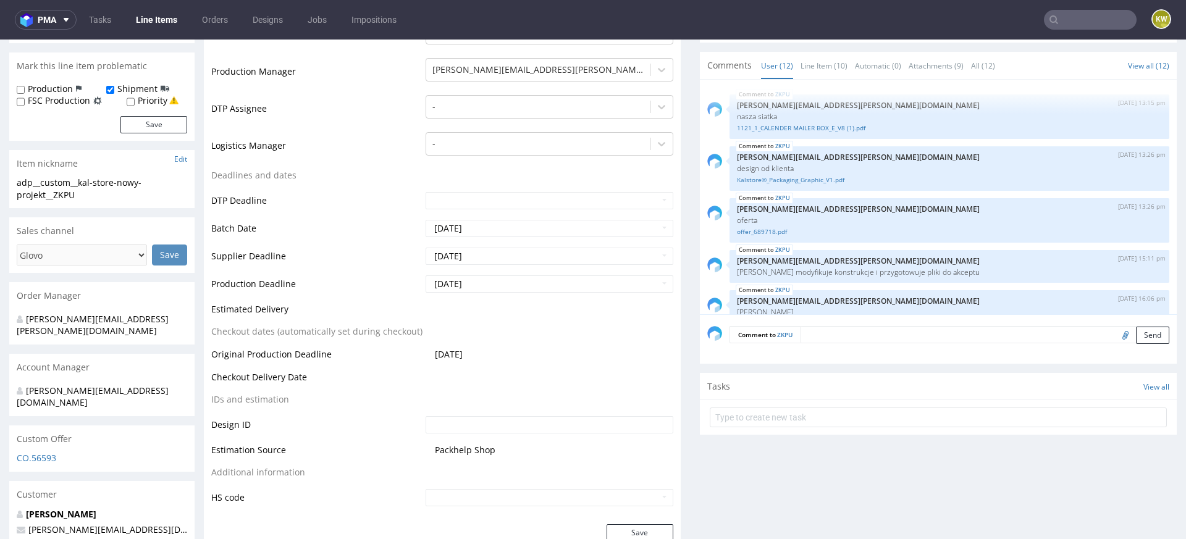
scroll to position [433, 0]
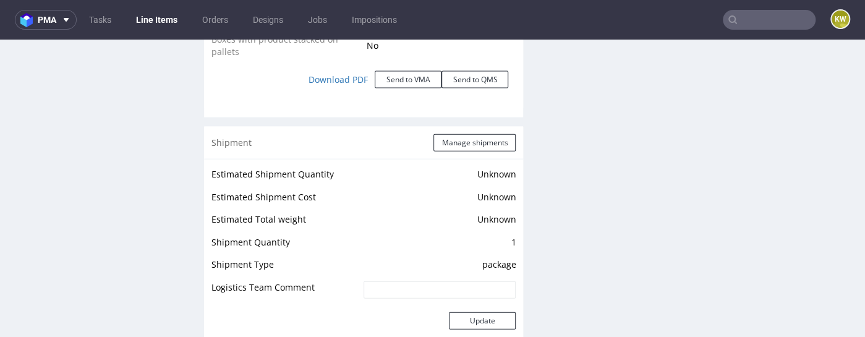
scroll to position [1565, 0]
click at [475, 134] on button "Manage shipments" at bounding box center [474, 142] width 82 height 17
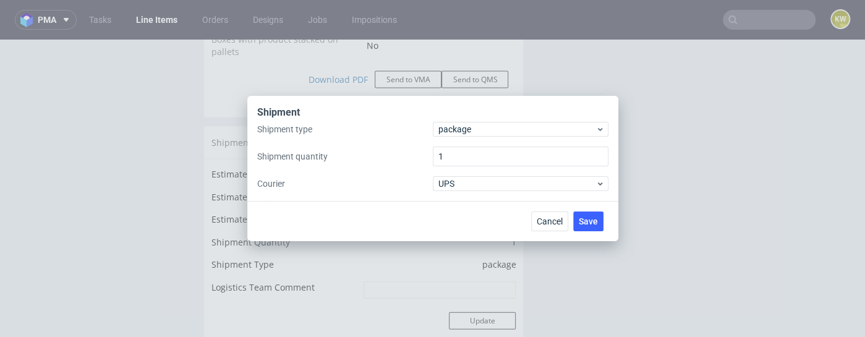
click at [470, 138] on div "Shipment type package Shipment quantity 1 Courier UPS" at bounding box center [432, 156] width 351 height 69
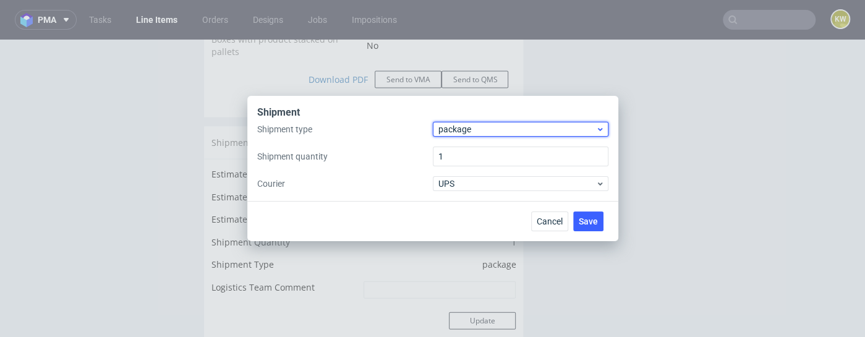
click at [471, 133] on span "package" at bounding box center [517, 129] width 158 height 12
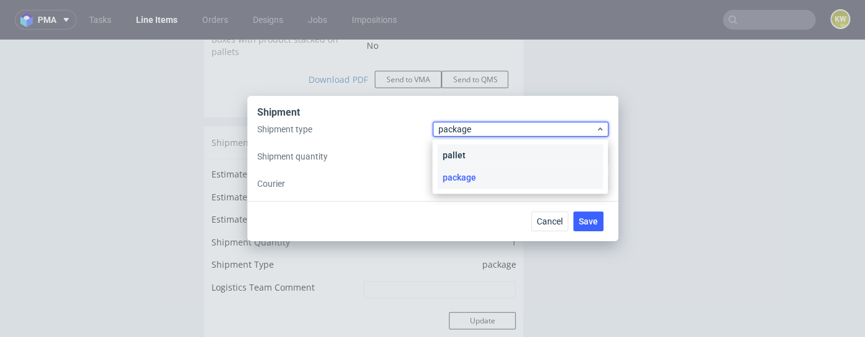
click at [460, 148] on div "pallet" at bounding box center [520, 155] width 166 height 22
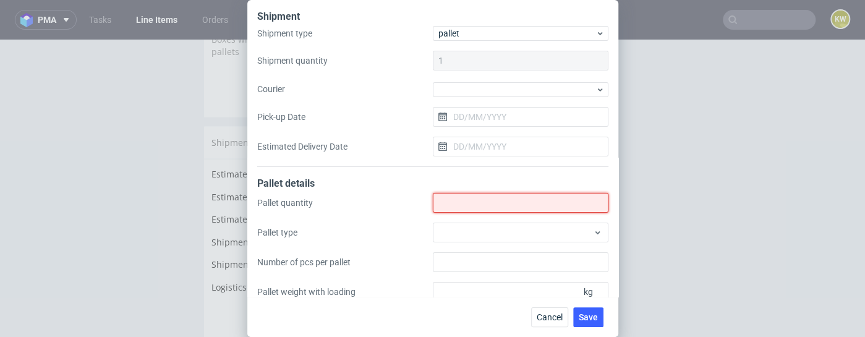
click at [455, 200] on input "Shipment type" at bounding box center [520, 203] width 175 height 20
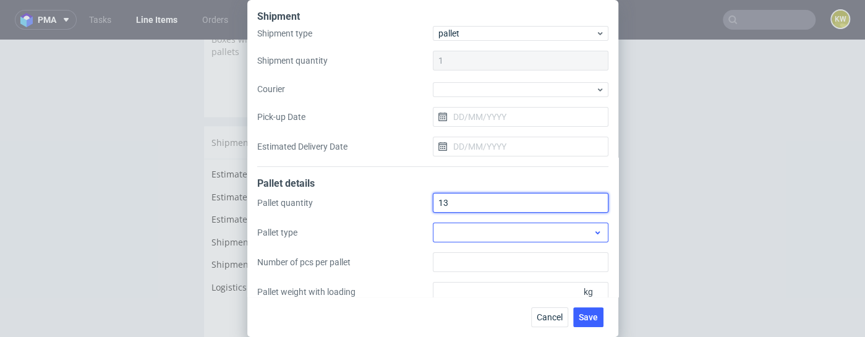
type input "13"
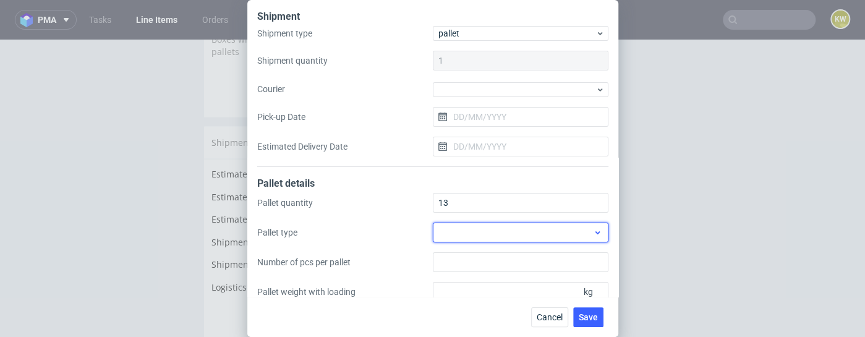
click at [466, 239] on div at bounding box center [520, 232] width 175 height 20
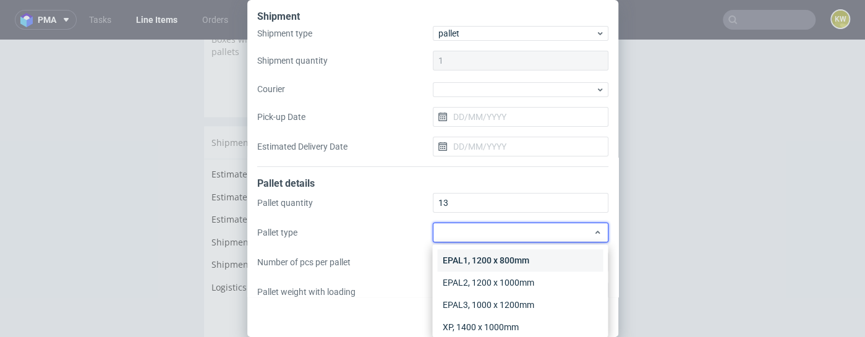
click at [485, 261] on div "EPAL1, 1200 x 800mm" at bounding box center [520, 260] width 166 height 22
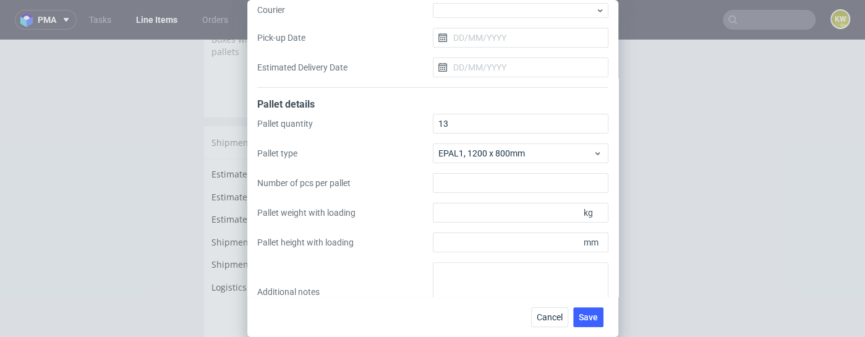
scroll to position [87, 0]
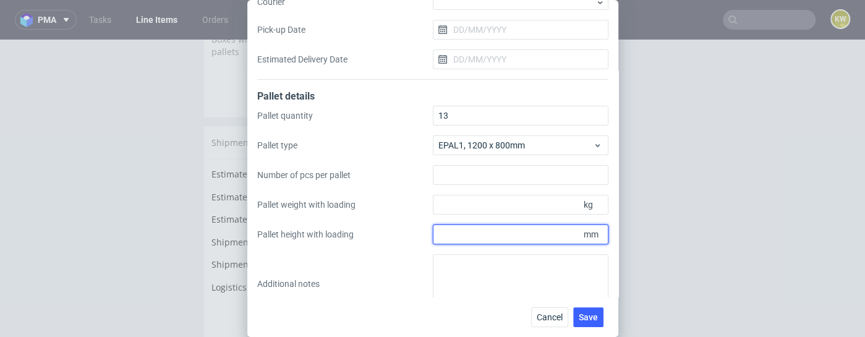
click at [448, 227] on input "Pallet height with loading" at bounding box center [520, 234] width 175 height 20
type input "1800"
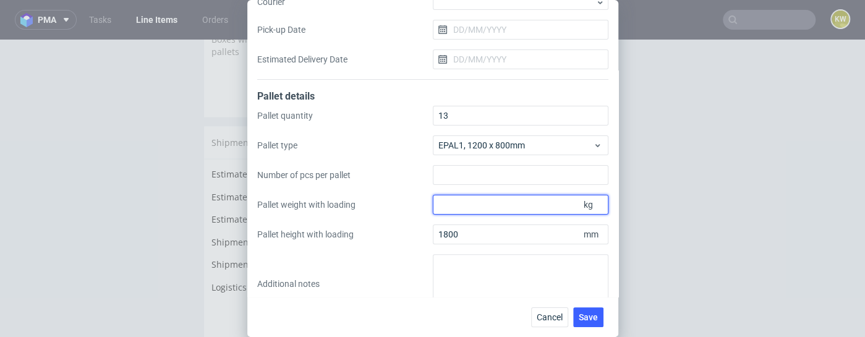
click at [451, 208] on input "Pallet weight with loading" at bounding box center [520, 205] width 175 height 20
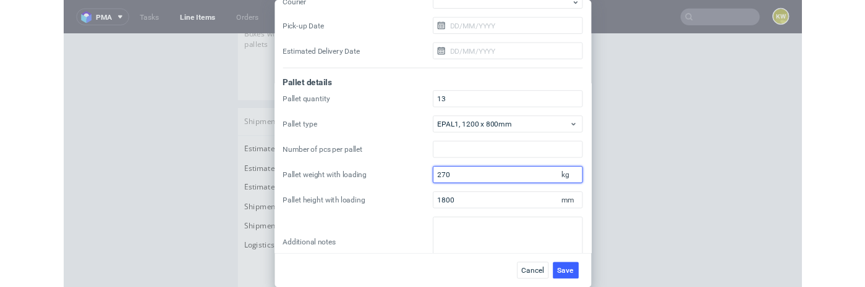
scroll to position [112, 0]
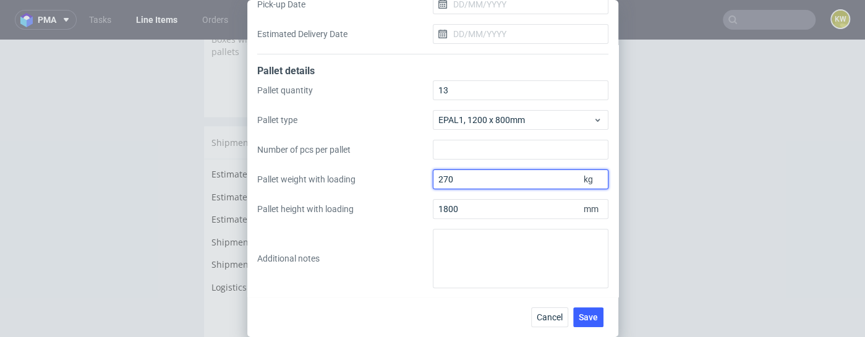
type input "270"
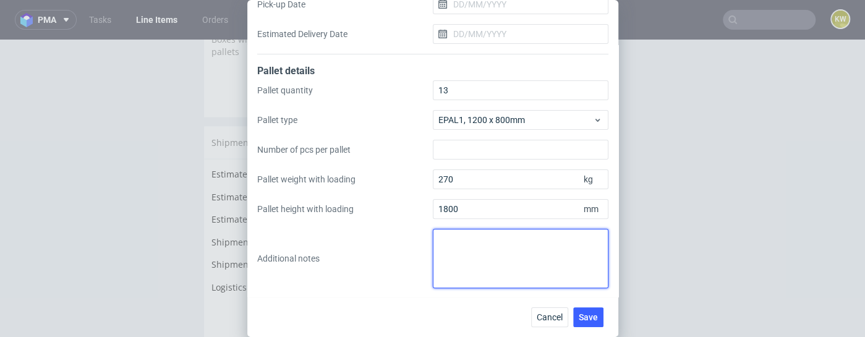
click at [448, 247] on textarea at bounding box center [520, 258] width 175 height 59
click at [454, 258] on textarea at bounding box center [520, 258] width 175 height 59
click at [489, 237] on textarea "wkładka: pudełko:" at bounding box center [520, 258] width 175 height 59
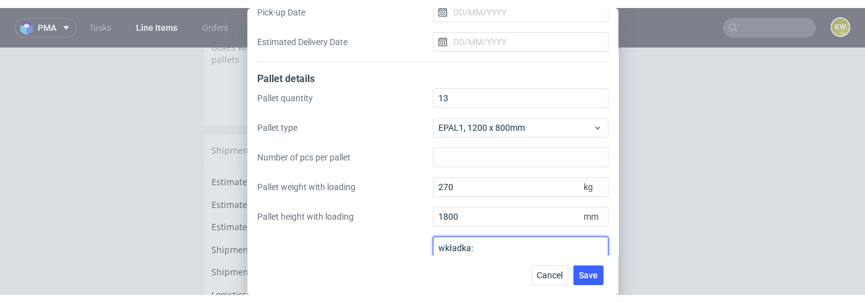
scroll to position [122, 0]
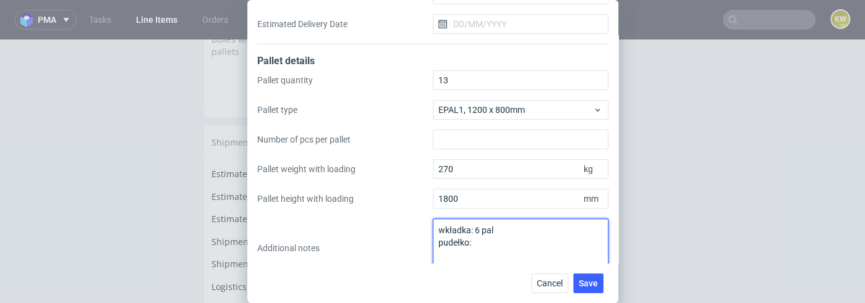
click at [504, 229] on textarea "wkładka: 6 pal pudełko:" at bounding box center [520, 248] width 175 height 59
type textarea "wkładka: 5 pal 1200x800x1800mm, pudełko:"
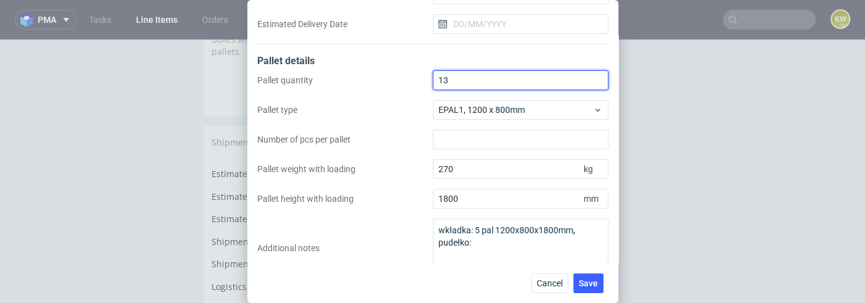
click at [455, 86] on input "13" at bounding box center [520, 80] width 175 height 20
type input "14"
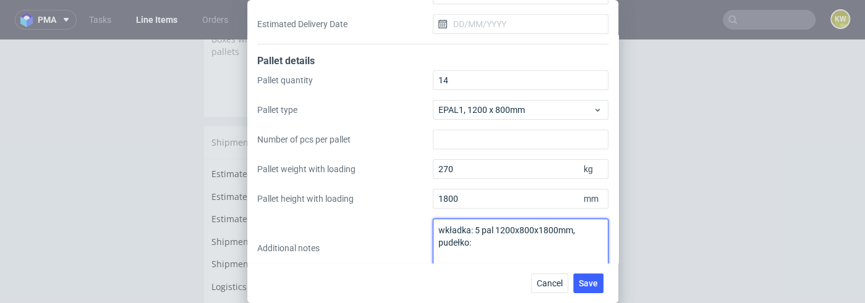
drag, startPoint x: 586, startPoint y: 230, endPoint x: 547, endPoint y: 228, distance: 39.0
click at [547, 228] on textarea "wkładka: 5 pal 1200x800x1800mm, pudełko:" at bounding box center [520, 248] width 175 height 59
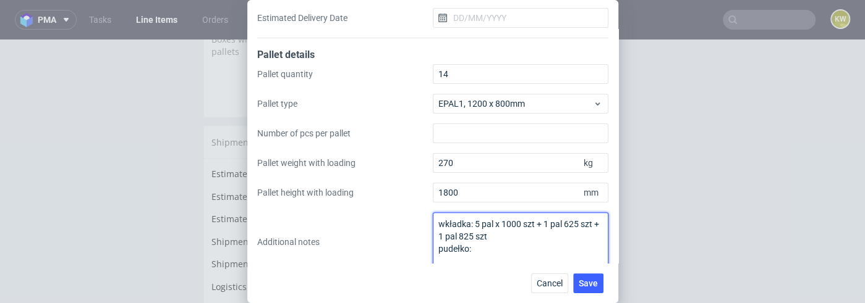
click at [475, 255] on textarea "wkładka: 5 pal x 1000 szt + 1 pal 625 szt + 1 pal 825 szt pudełko:" at bounding box center [520, 242] width 175 height 59
click at [563, 224] on textarea "wkładka: 5 pal x 1000 szt + 1 pal 625 szt + 1 pal 825 szt pudełko: 8 pal x" at bounding box center [520, 242] width 175 height 59
click at [466, 237] on textarea "wkładka: 5 pal x 1000 szt + 1 pal x 625 szt + 1 pal 825 szt pudełko: 8 pal x" at bounding box center [520, 242] width 175 height 59
click at [502, 255] on textarea "wkładka: 5 pal x 1000 szt + 1 pal x 625 szt + 1 pal x 825 szt pudełko: 8 pal x" at bounding box center [520, 242] width 175 height 59
click at [476, 247] on textarea "wkładka: 5 pal x 1000 szt + 1 pal x 625 szt + 1 pal x 825 szt pudełko: 8 pal x …" at bounding box center [520, 242] width 175 height 59
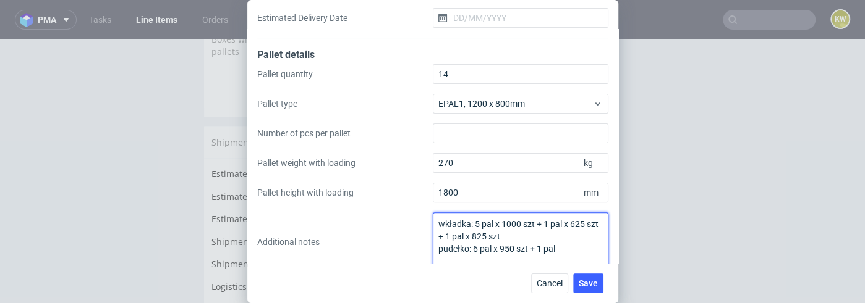
click at [567, 248] on textarea "wkładka: 5 pal x 1000 szt + 1 pal x 625 szt + 1 pal x 825 szt pudełko: 6 pal x …" at bounding box center [520, 242] width 175 height 59
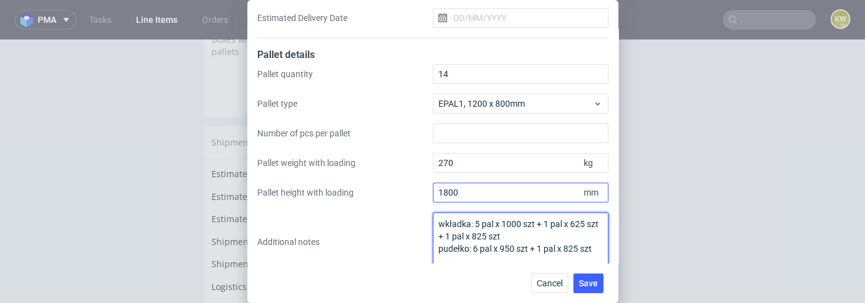
scroll to position [146, 0]
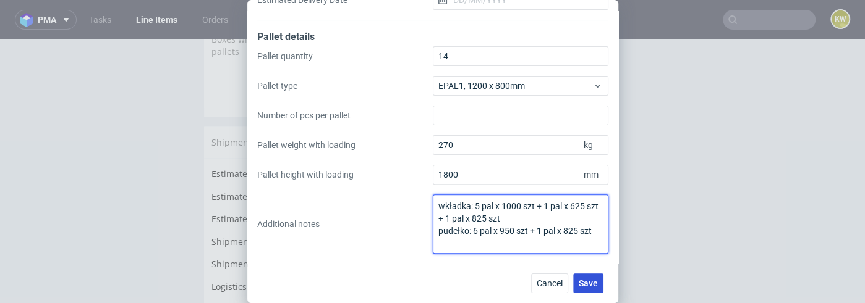
type textarea "wkładka: 5 pal x 1000 szt + 1 pal x 625 szt + 1 pal x 825 szt pudełko: 6 pal x …"
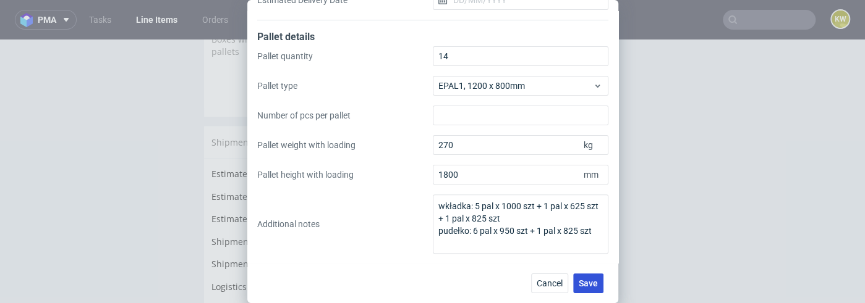
click at [586, 281] on span "Save" at bounding box center [587, 283] width 19 height 9
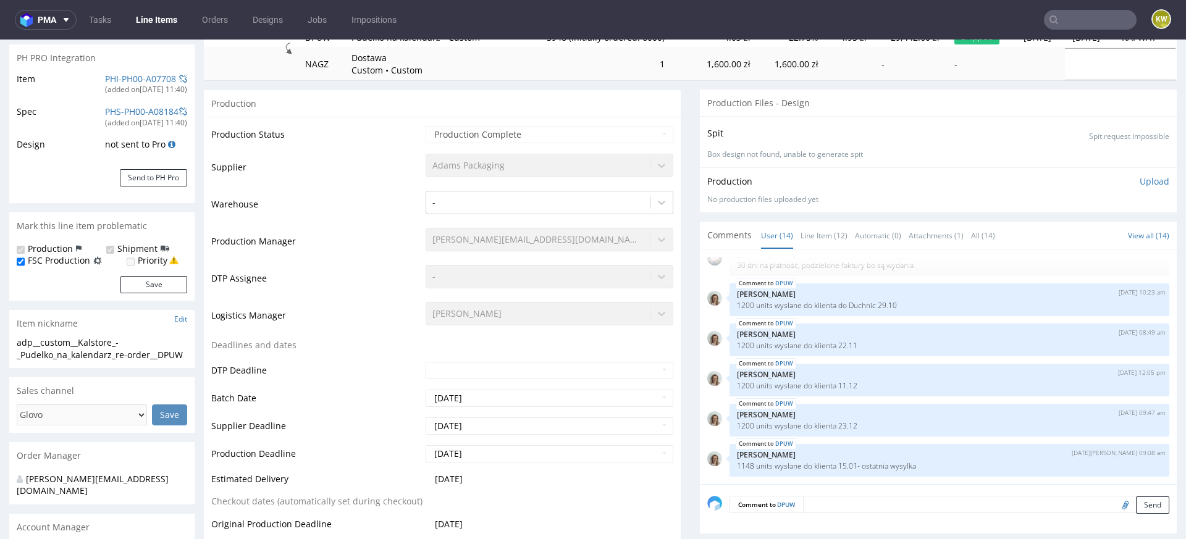
scroll to position [178, 0]
click at [1087, 34] on nav "pma Tasks Line Items Orders Designs Jobs Impositions KW" at bounding box center [593, 20] width 1186 height 40
click at [1083, 23] on input "text" at bounding box center [1090, 20] width 93 height 20
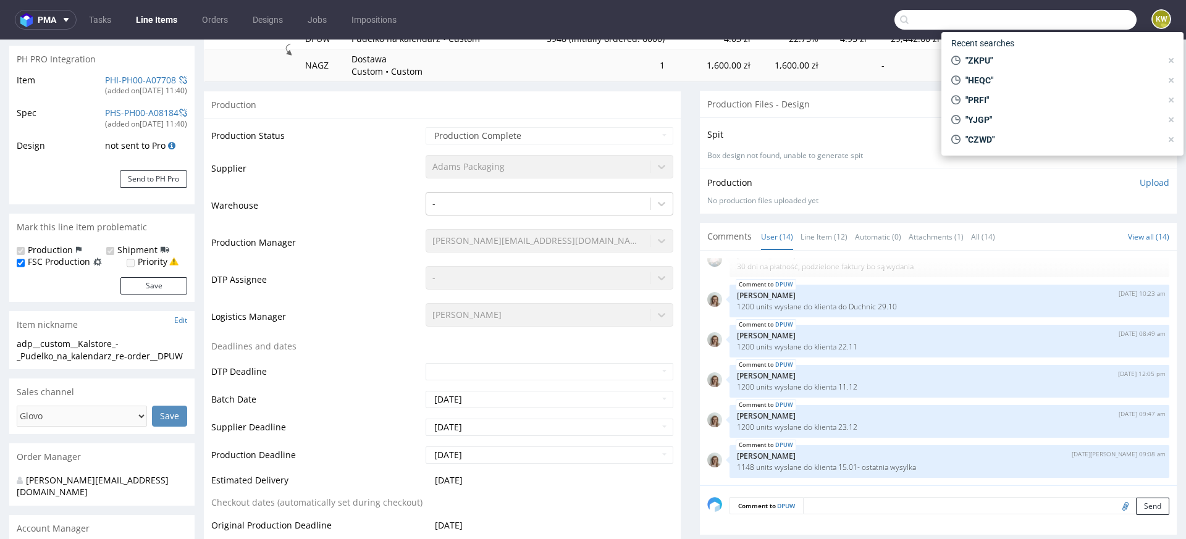
paste input "EUMZ"
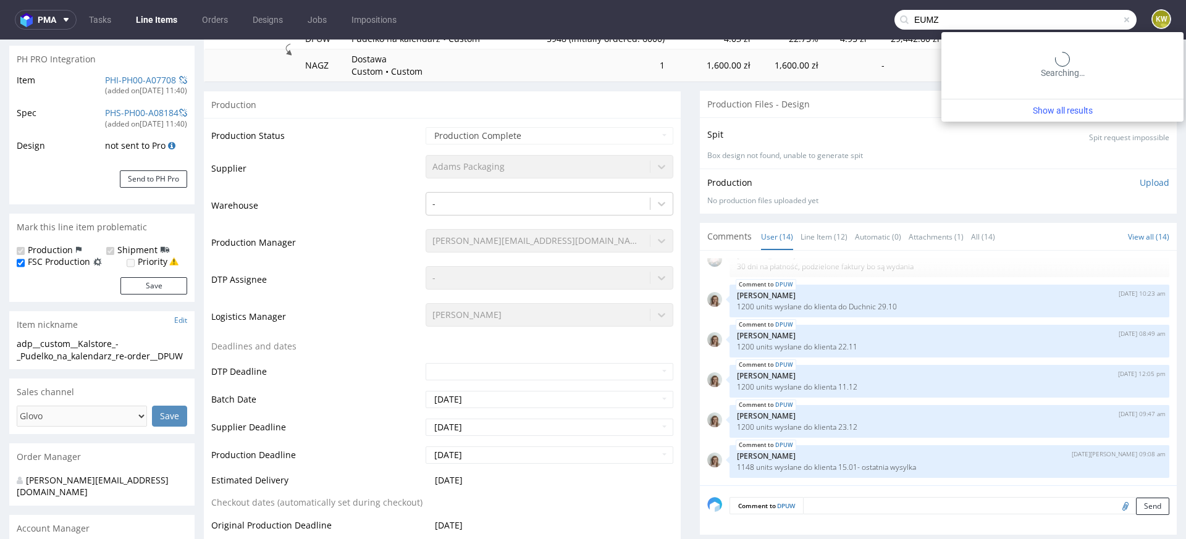
type input "EUMZ"
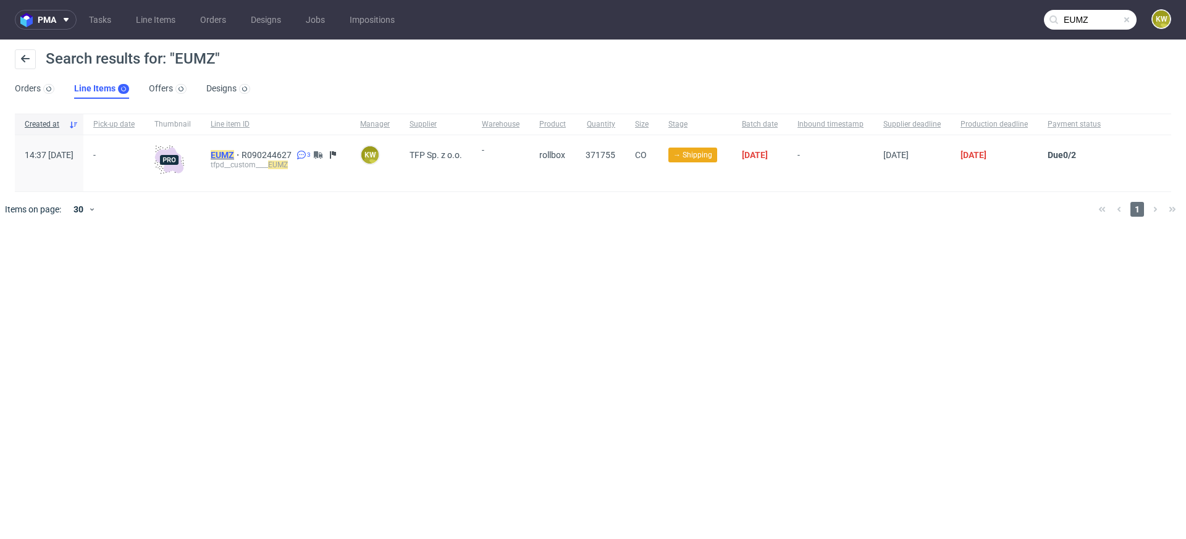
click at [242, 151] on span "EUMZ" at bounding box center [226, 155] width 31 height 10
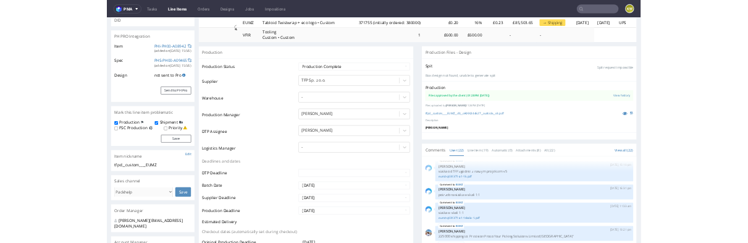
scroll to position [137, 0]
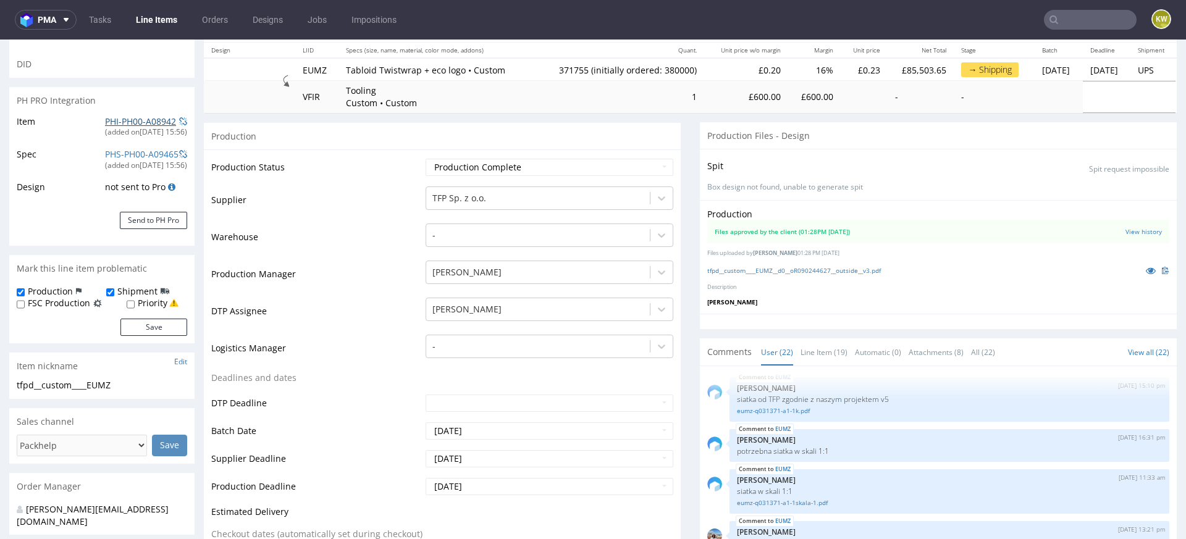
click at [119, 120] on link "PHI-PH00-A08942" at bounding box center [140, 122] width 71 height 12
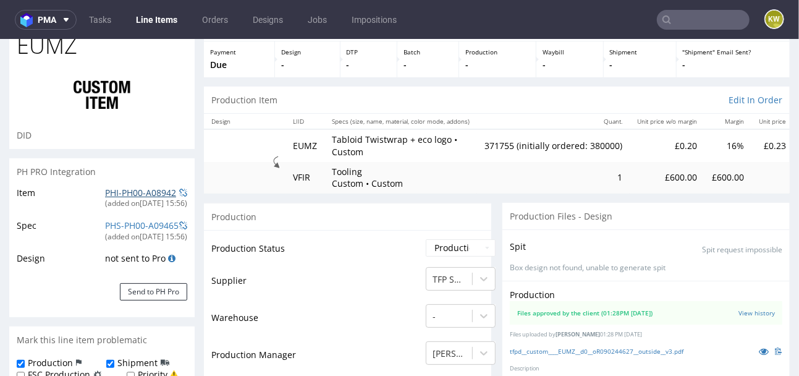
scroll to position [0, 0]
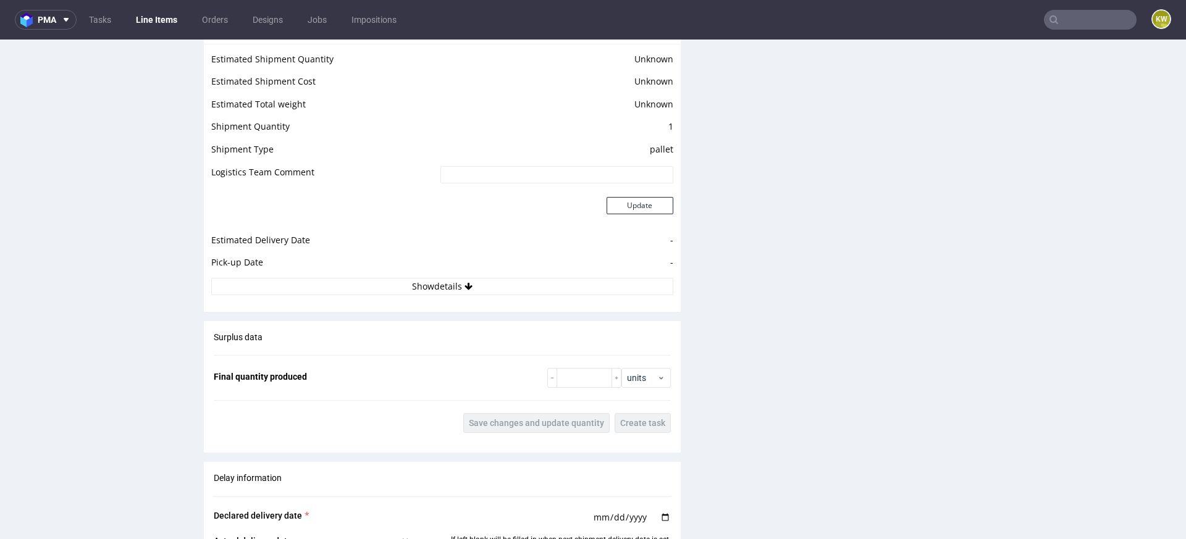
scroll to position [1677, 0]
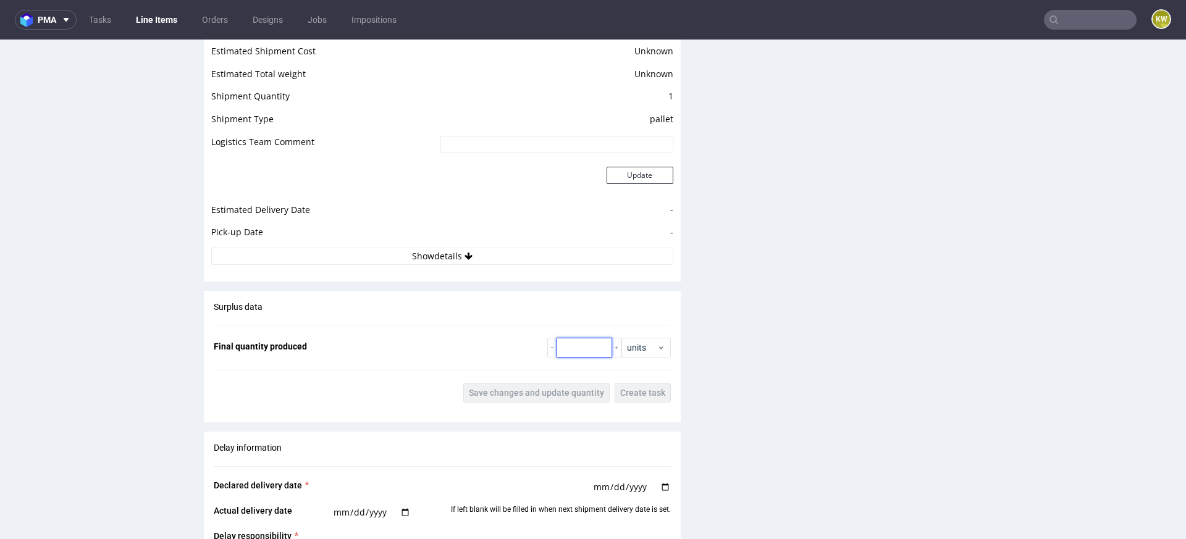
click at [599, 303] on input "number" at bounding box center [585, 348] width 56 height 20
type input "6450"
click at [538, 303] on span "Save changes and update quantity" at bounding box center [536, 393] width 135 height 9
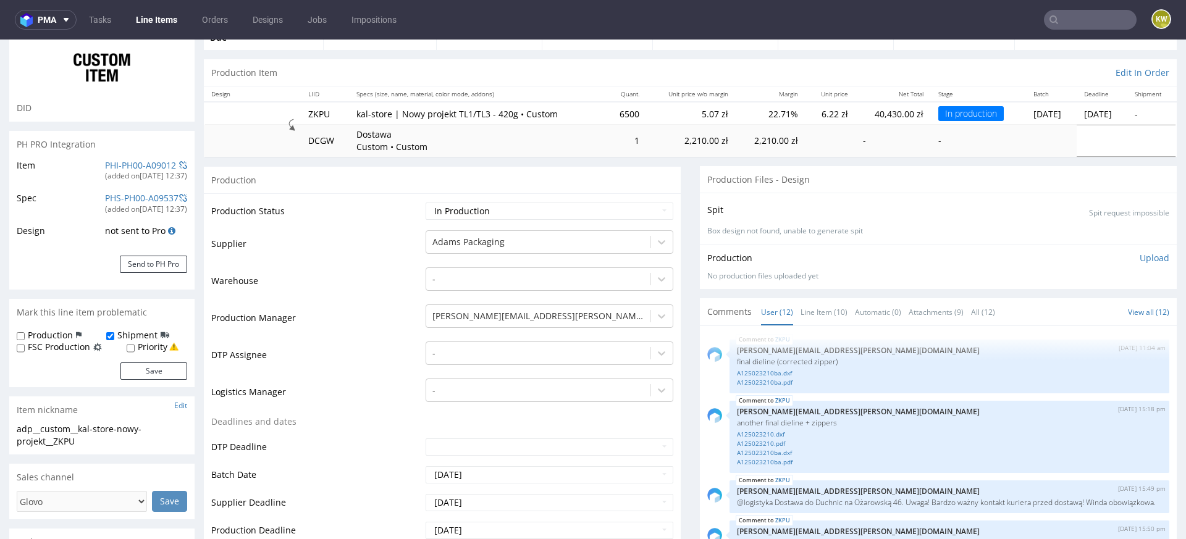
scroll to position [0, 0]
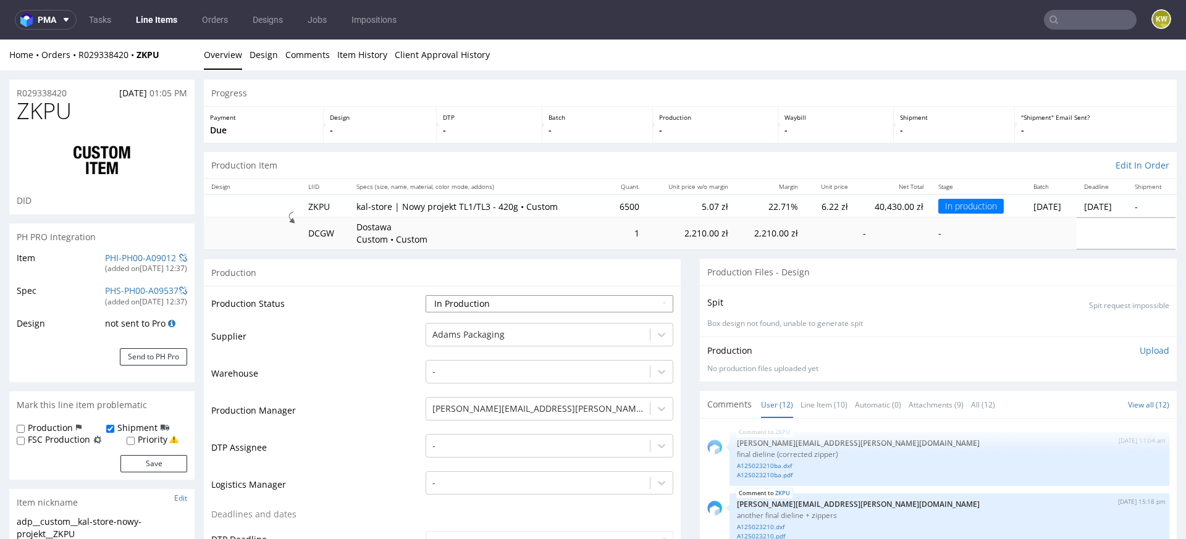
click at [447, 303] on select "Waiting for Artwork Waiting for Diecut Waiting for Mockup Waiting for DTP Waiti…" at bounding box center [550, 303] width 248 height 17
select select "production_complete"
click at [426, 295] on select "Waiting for Artwork Waiting for Diecut Waiting for Mockup Waiting for DTP Waiti…" at bounding box center [550, 303] width 248 height 17
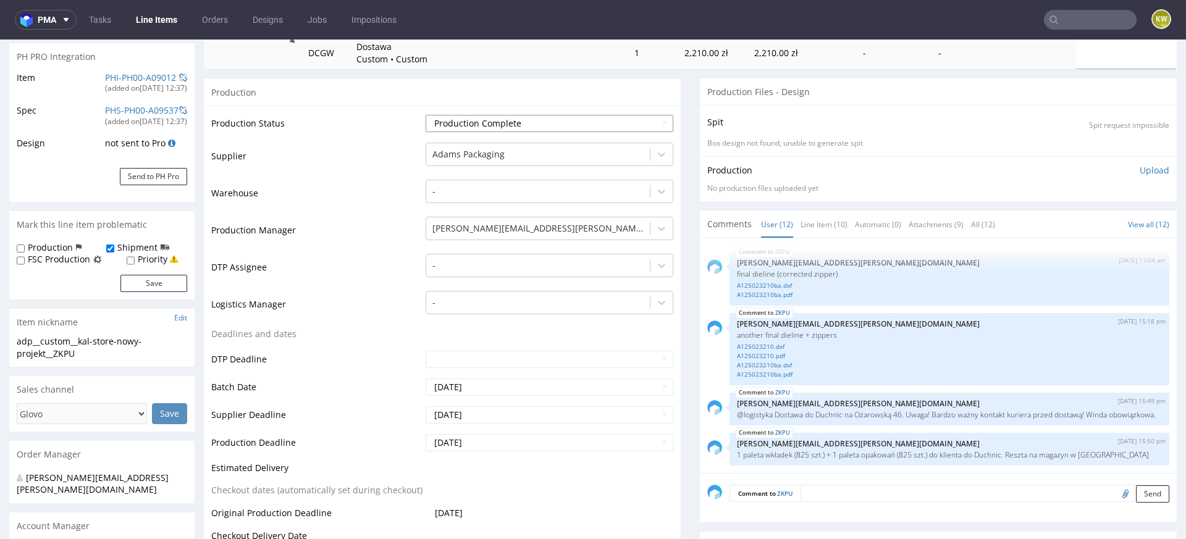
scroll to position [184, 0]
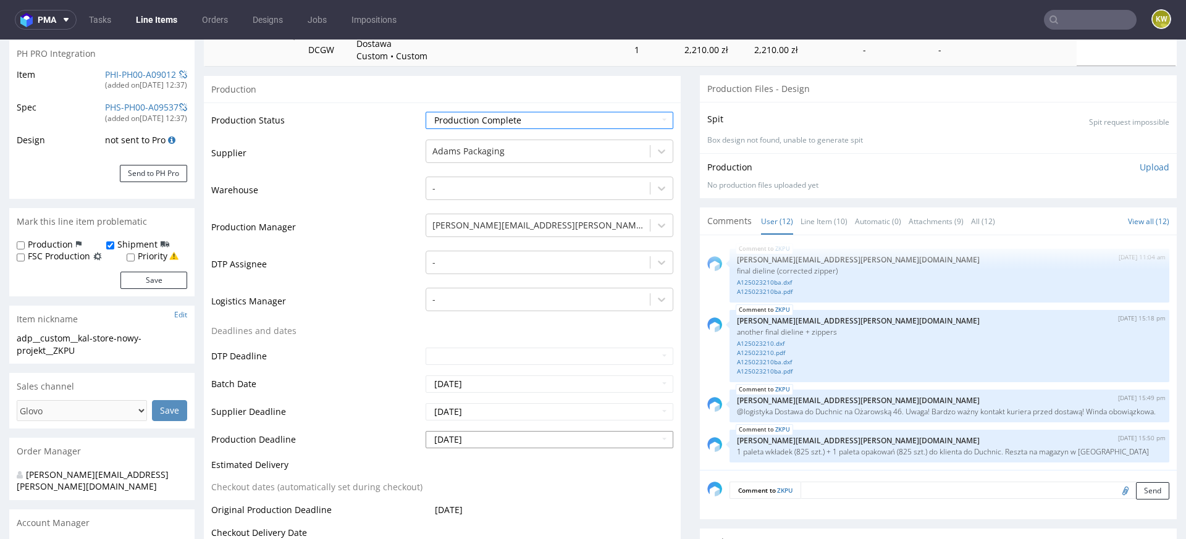
click at [493, 303] on input "2025-09-17" at bounding box center [550, 439] width 248 height 17
click at [455, 303] on td "15" at bounding box center [452, 365] width 19 height 19
type input "2025-09-15"
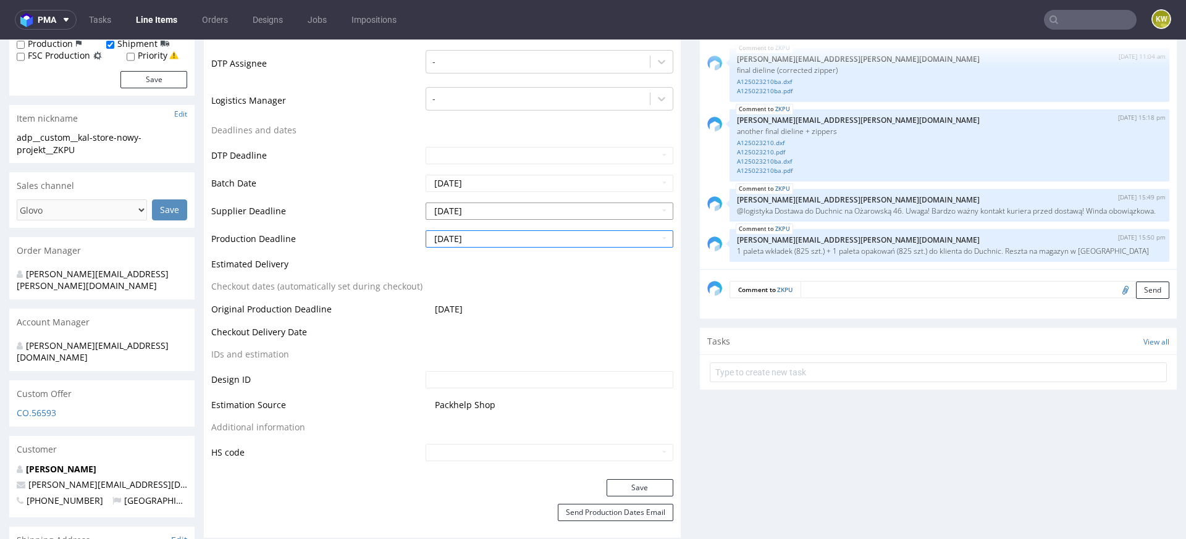
scroll to position [386, 0]
click at [591, 303] on span "Packhelp Shop" at bounding box center [554, 403] width 239 height 12
click at [630, 303] on button "Save" at bounding box center [640, 486] width 67 height 17
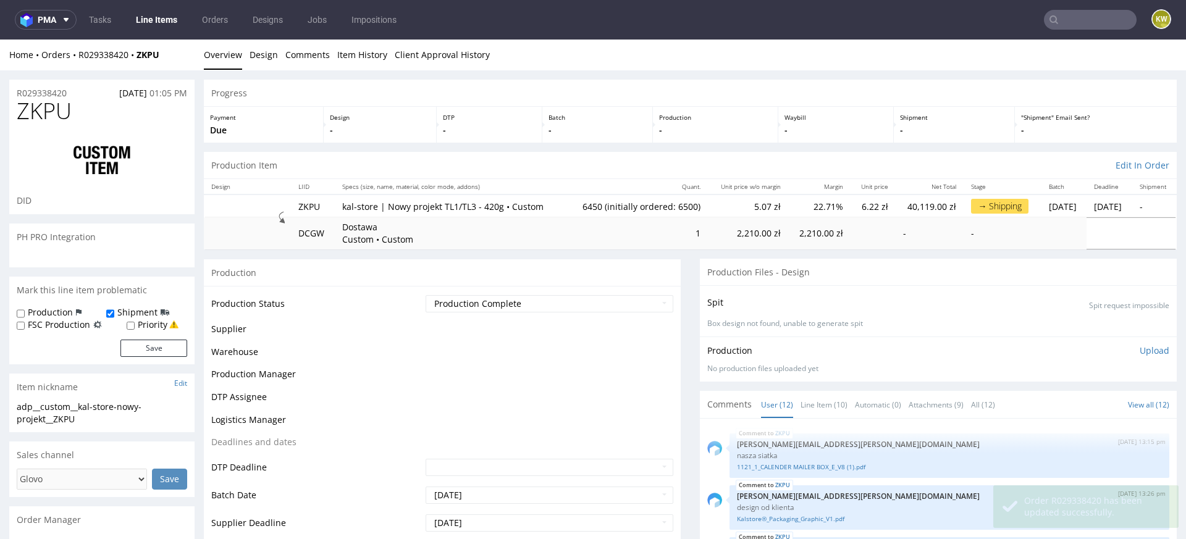
scroll to position [585, 0]
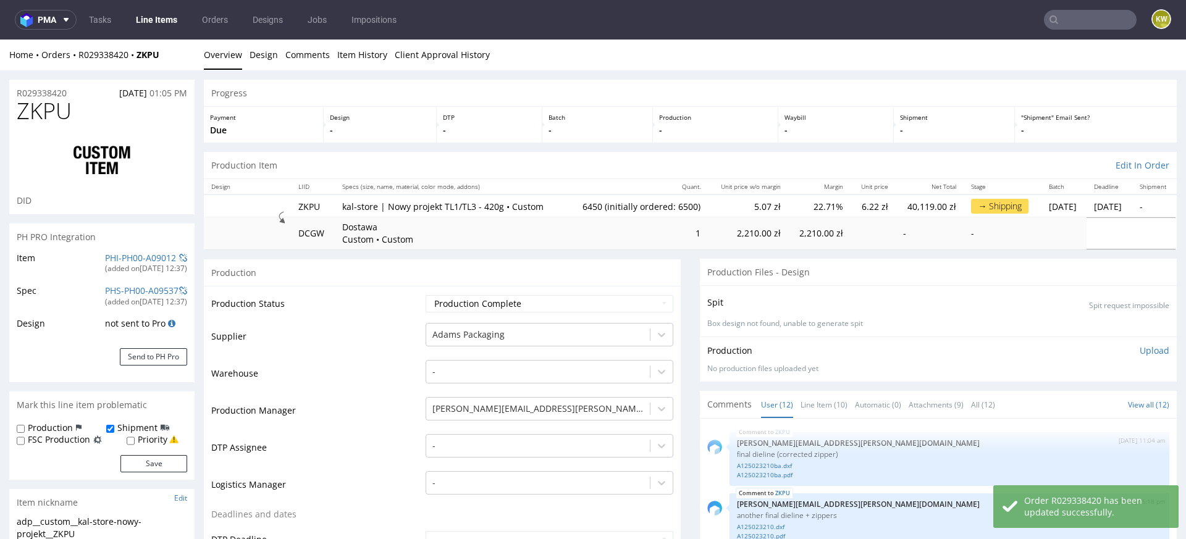
type input "6450"
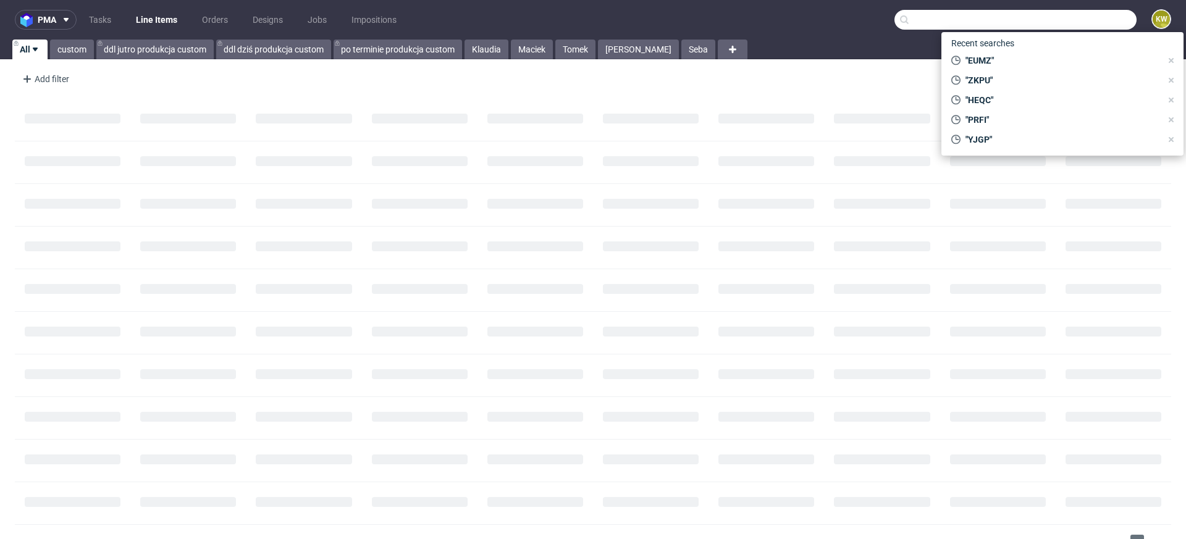
click at [1079, 23] on input "text" at bounding box center [1016, 20] width 242 height 20
paste input "CEXD"
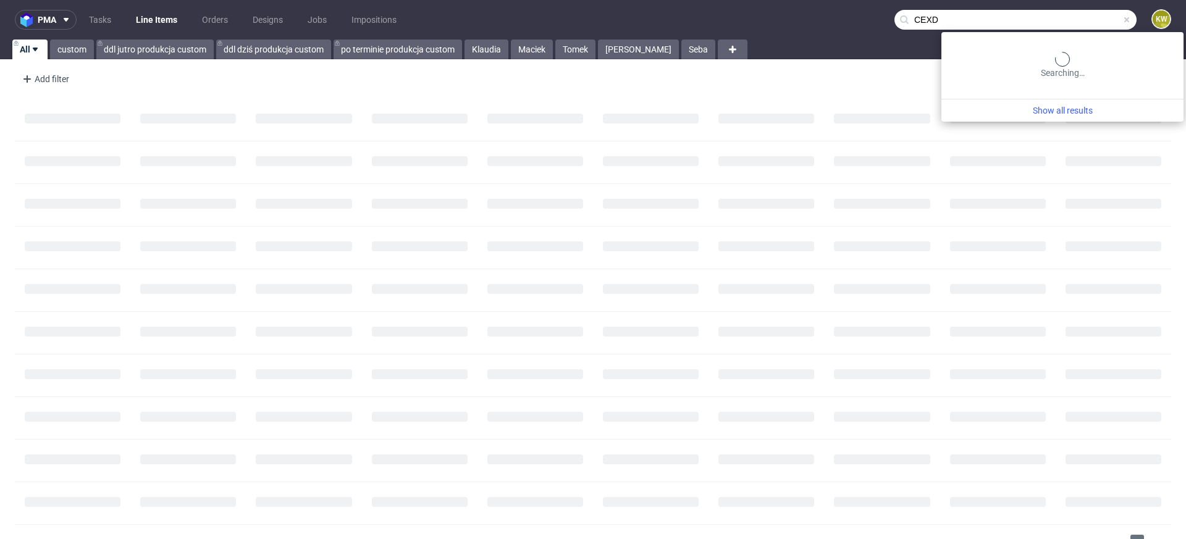
type input "CEXD"
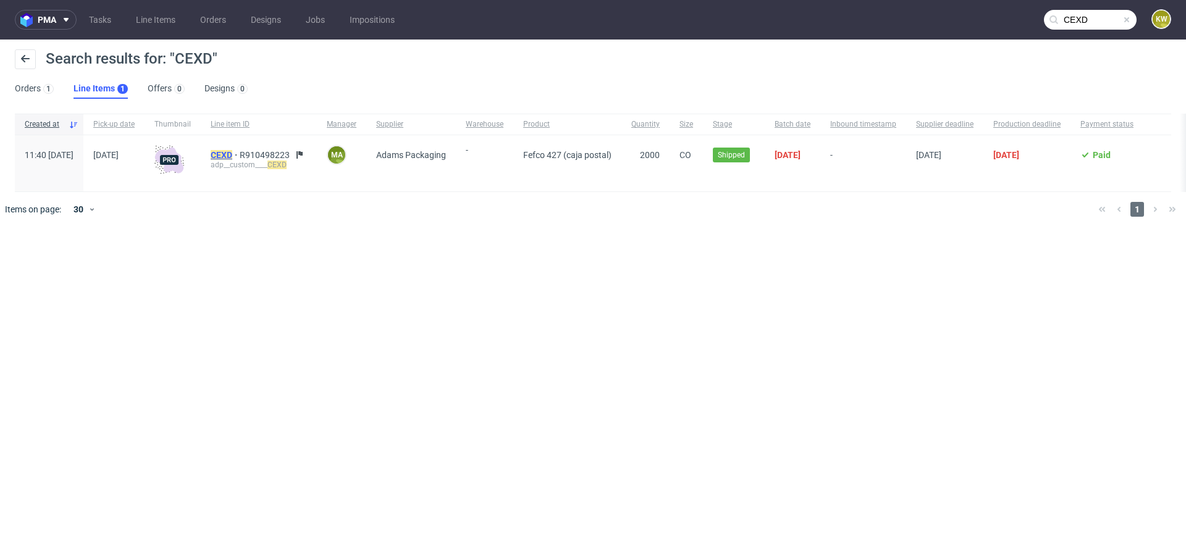
click at [232, 150] on mark "CEXD" at bounding box center [222, 155] width 22 height 10
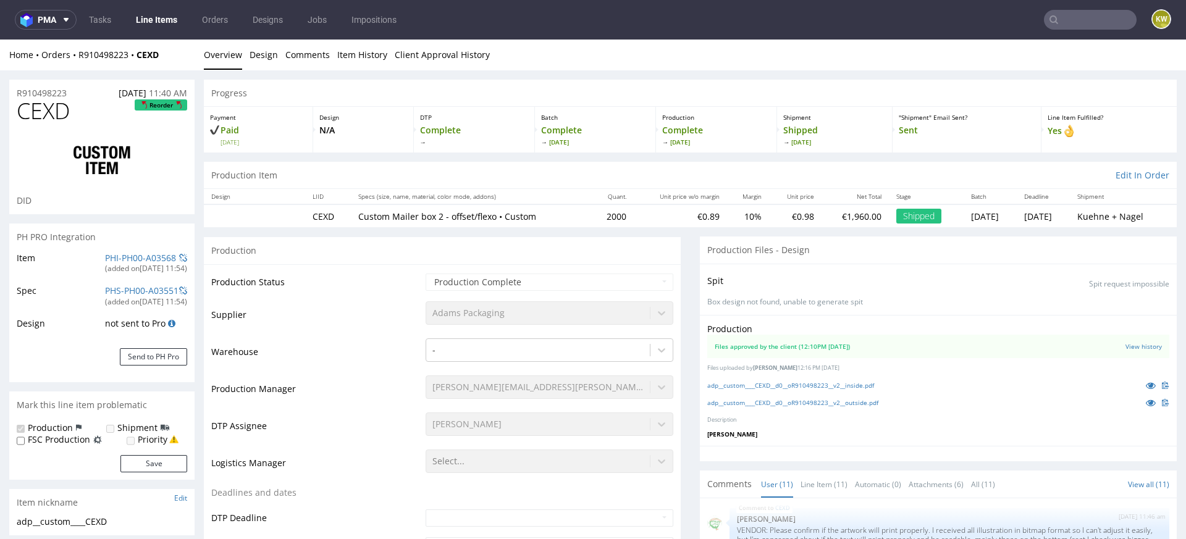
select select "in_progress"
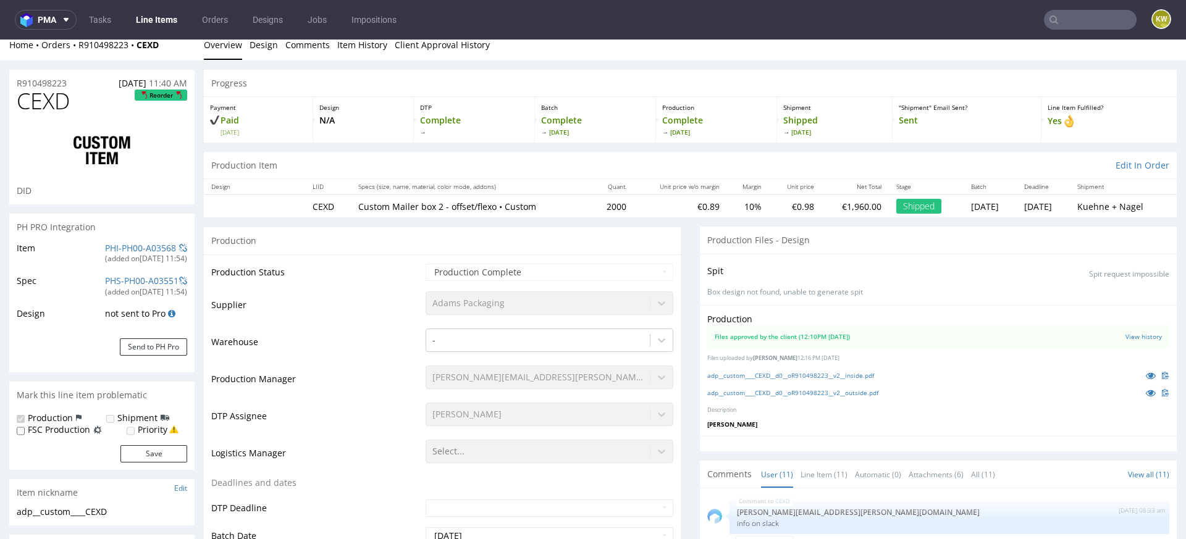
scroll to position [11, 0]
click at [1146, 392] on icon at bounding box center [1151, 392] width 10 height 9
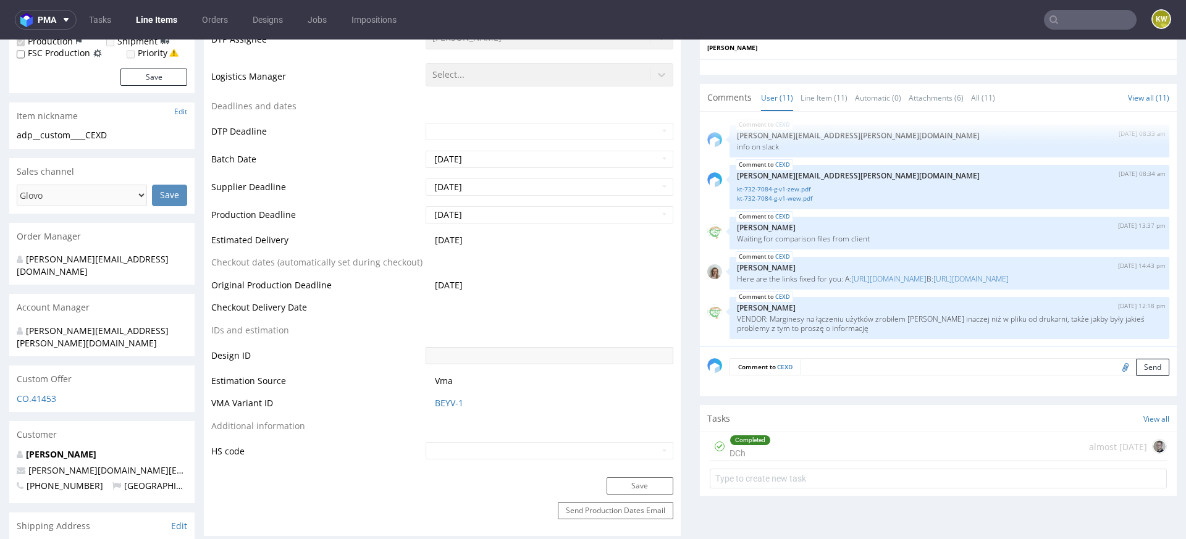
scroll to position [0, 0]
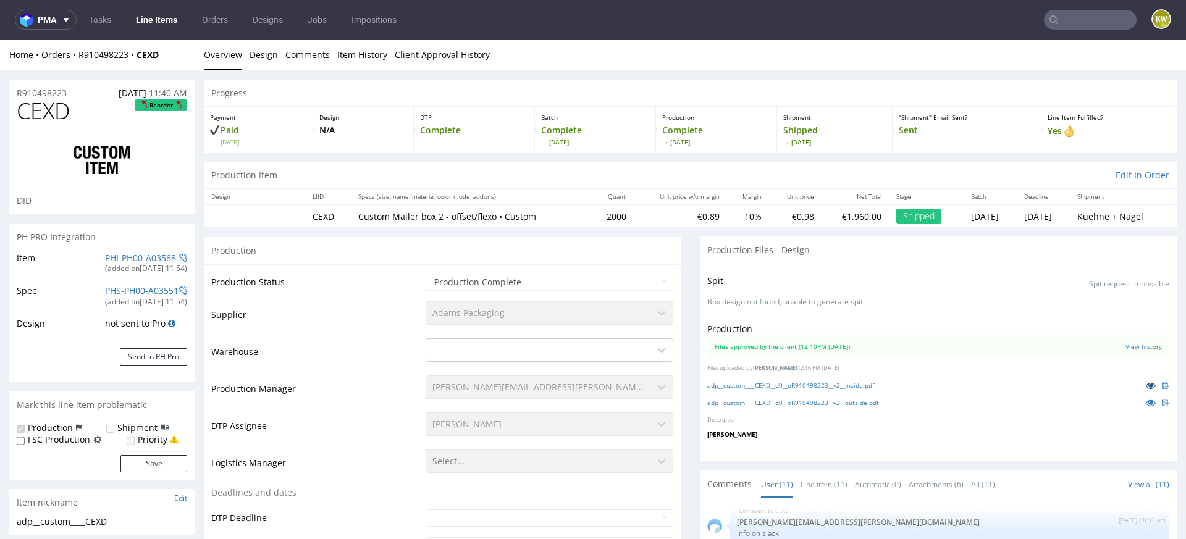
click at [1144, 387] on link at bounding box center [1151, 386] width 22 height 14
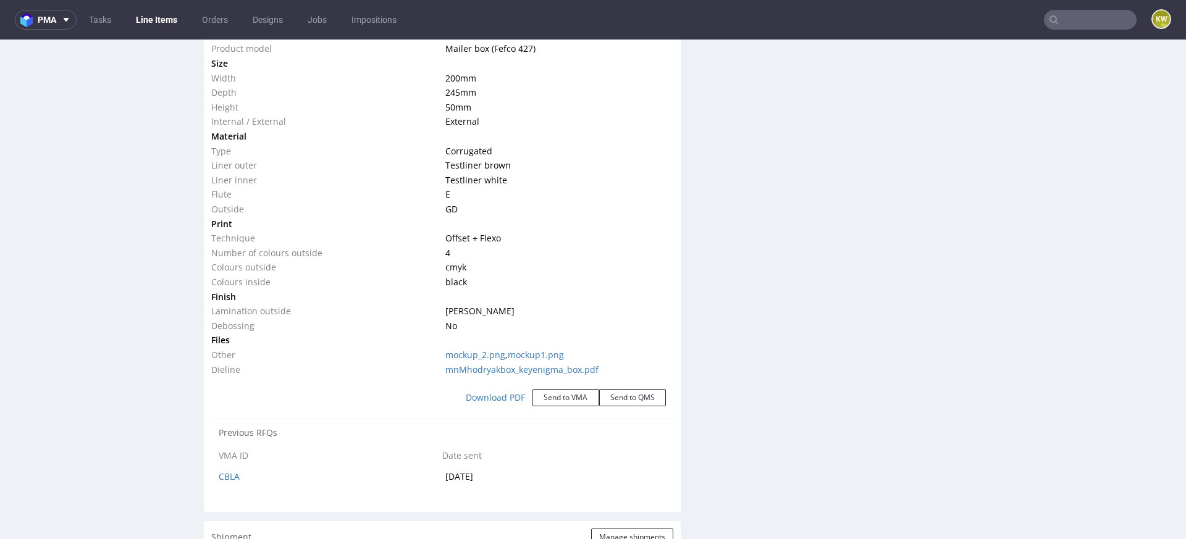
scroll to position [1194, 0]
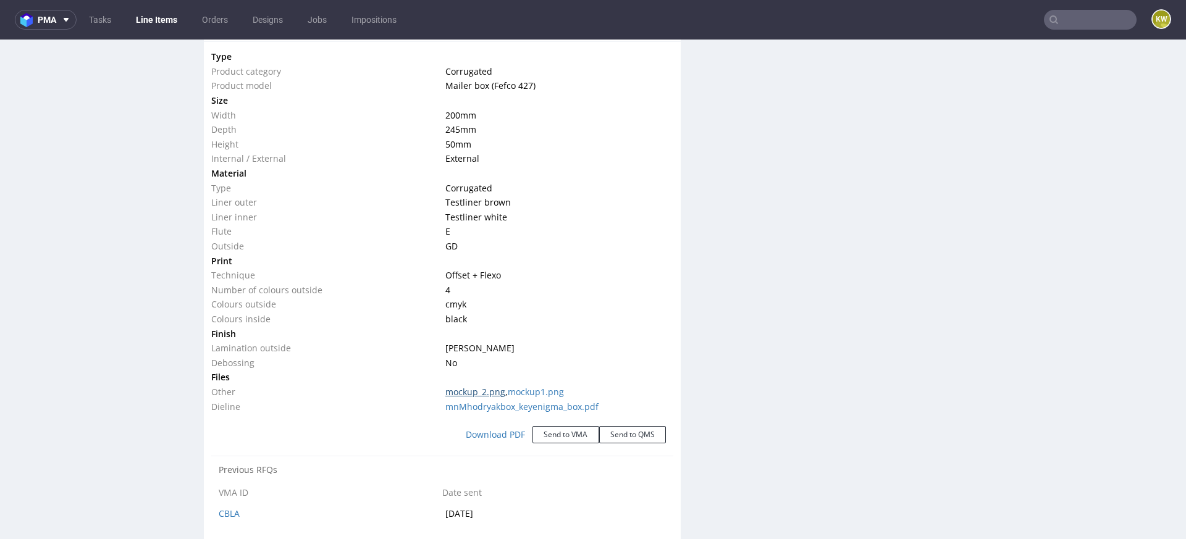
click at [473, 389] on link "mockup_2.png" at bounding box center [476, 392] width 60 height 12
click at [531, 391] on link "mockup1.png" at bounding box center [536, 392] width 56 height 12
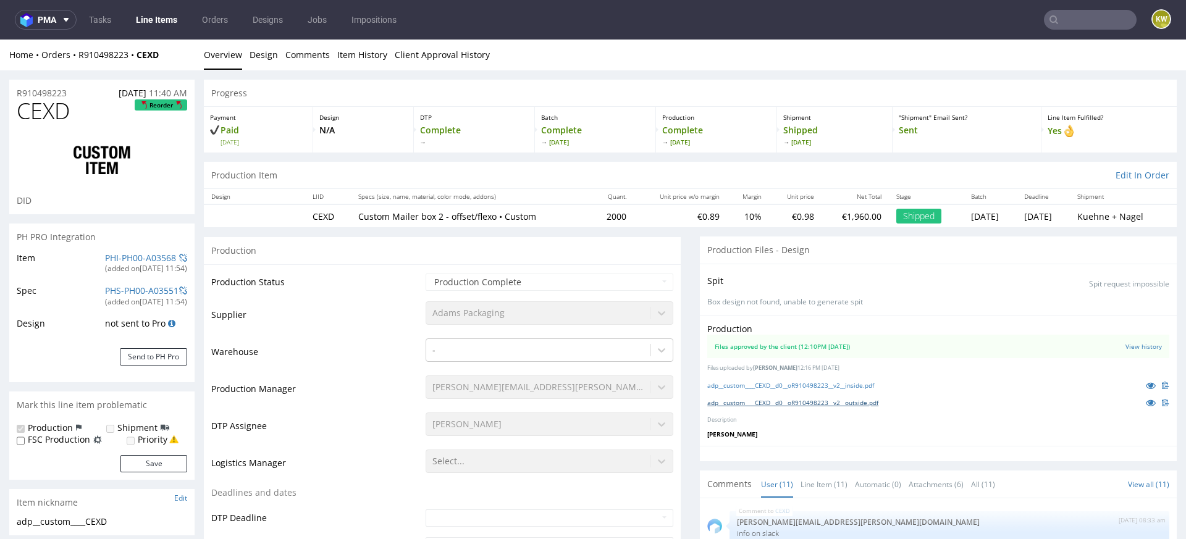
click at [831, 400] on link "adp__custom____CEXD__d0__oR910498223__v2__outside.pdf" at bounding box center [793, 403] width 171 height 9
click at [170, 24] on link "Line Items" at bounding box center [157, 20] width 56 height 20
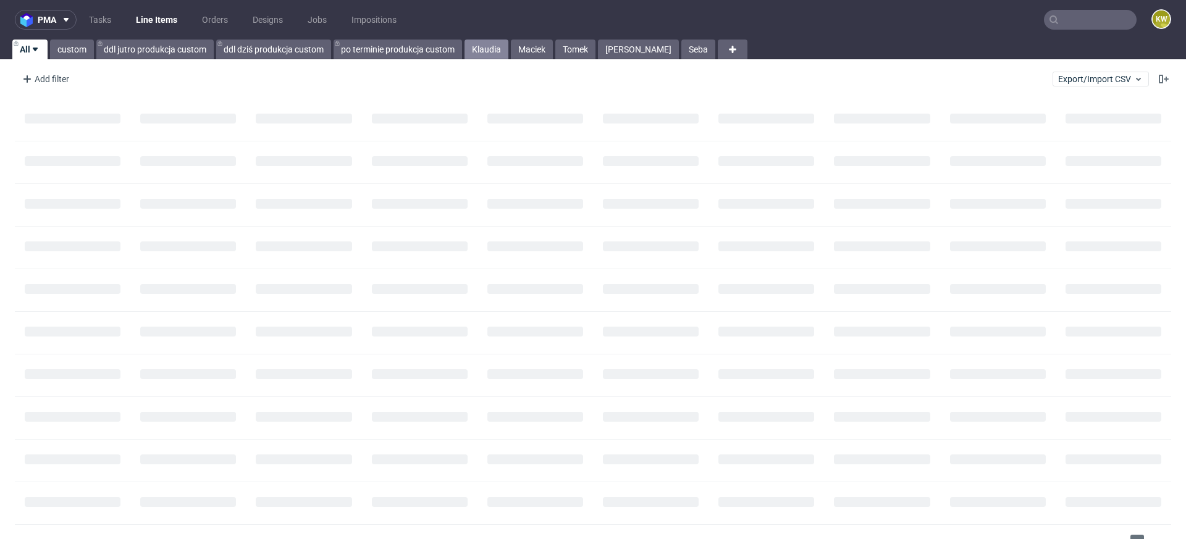
click at [482, 47] on link "Klaudia" at bounding box center [487, 50] width 44 height 20
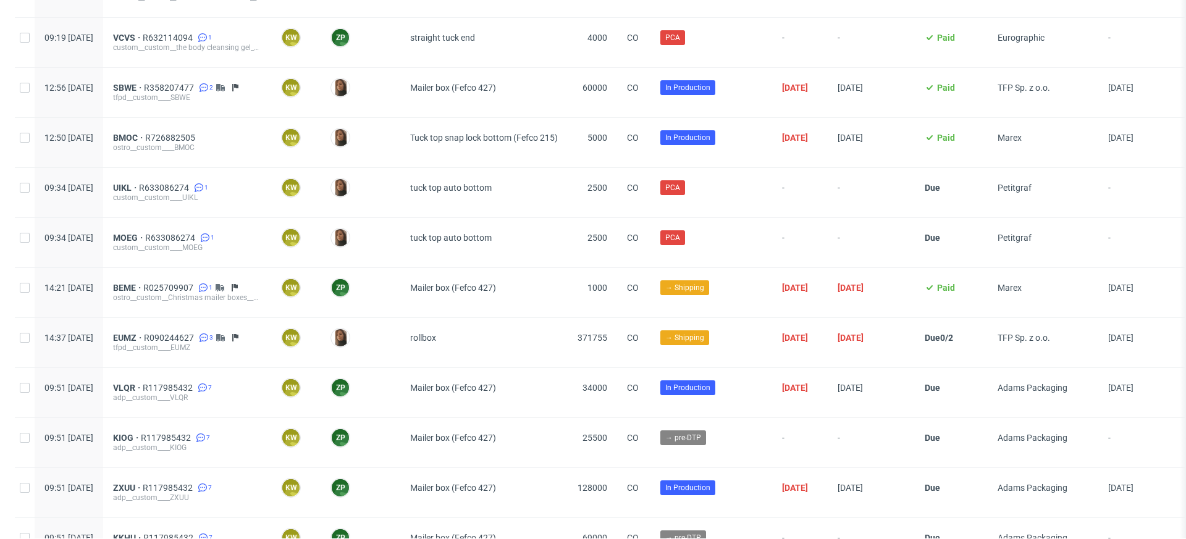
scroll to position [2618, 0]
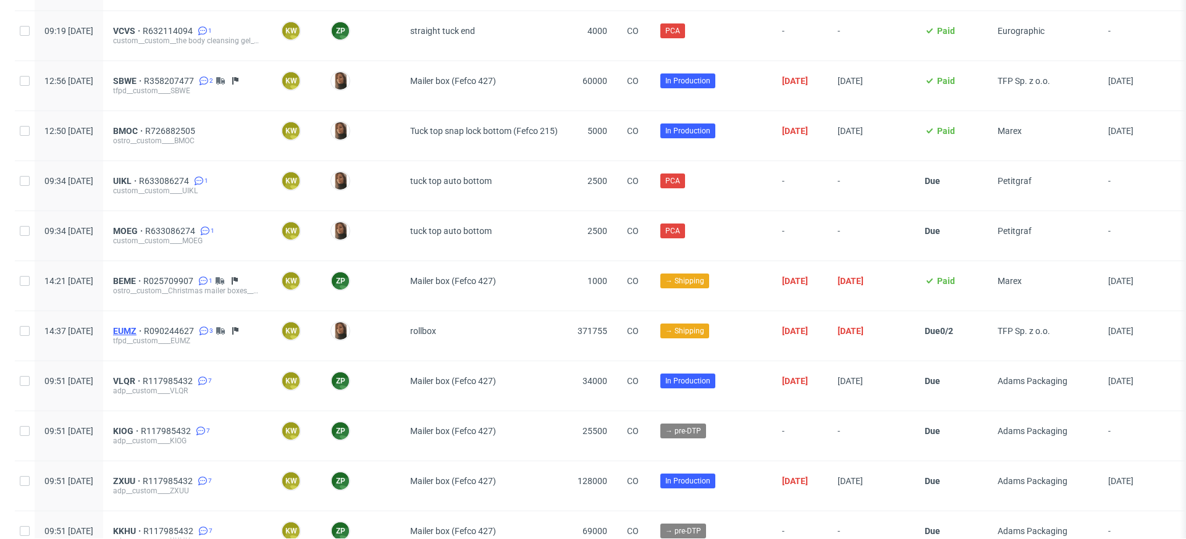
click at [144, 326] on span "EUMZ" at bounding box center [128, 331] width 31 height 10
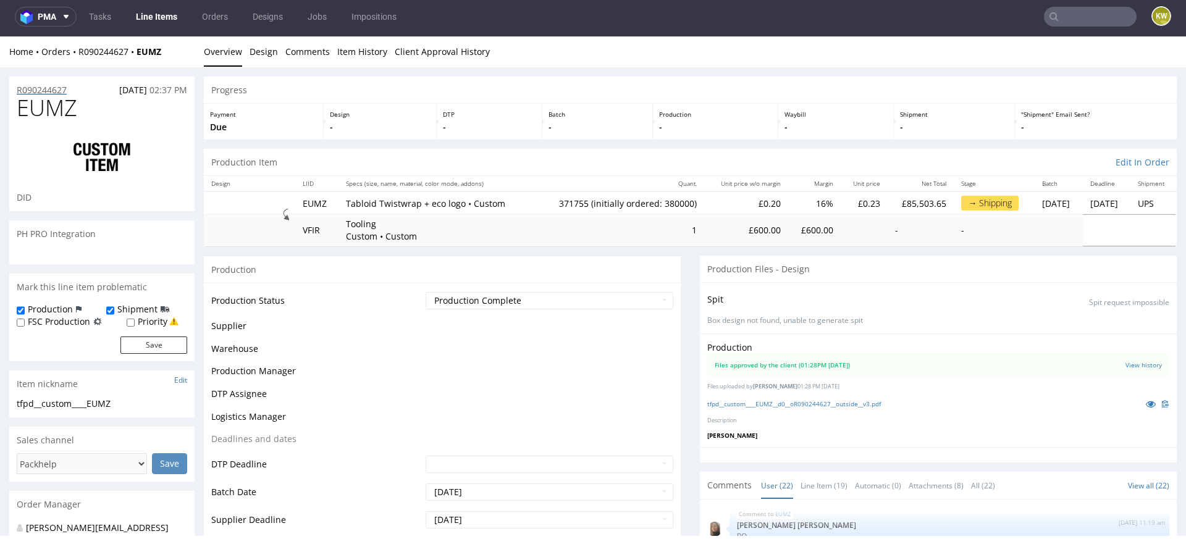
click at [26, 87] on p "R090244627" at bounding box center [42, 90] width 50 height 12
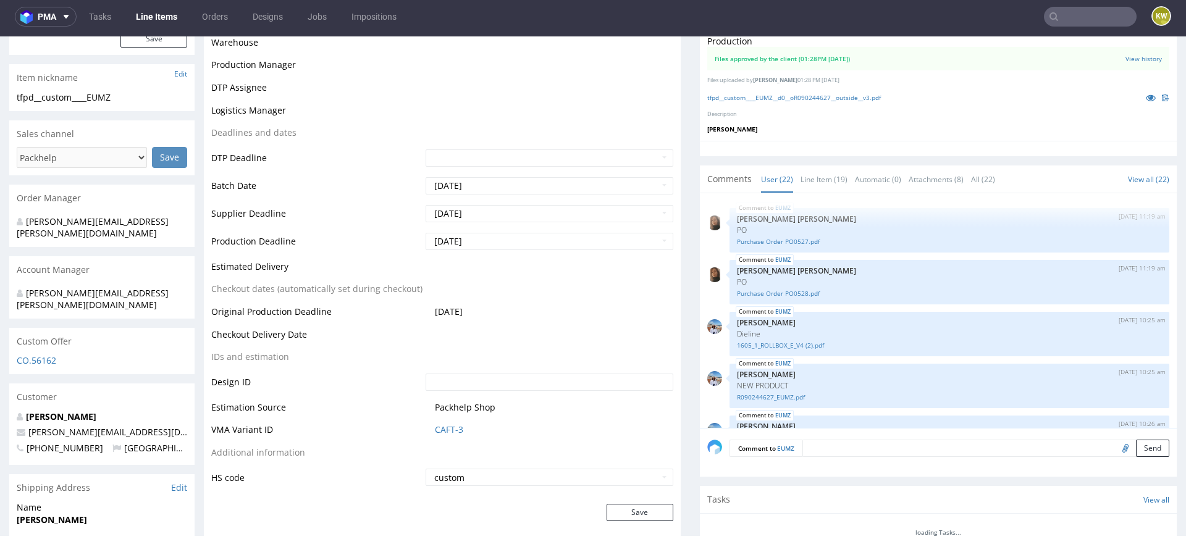
scroll to position [423, 0]
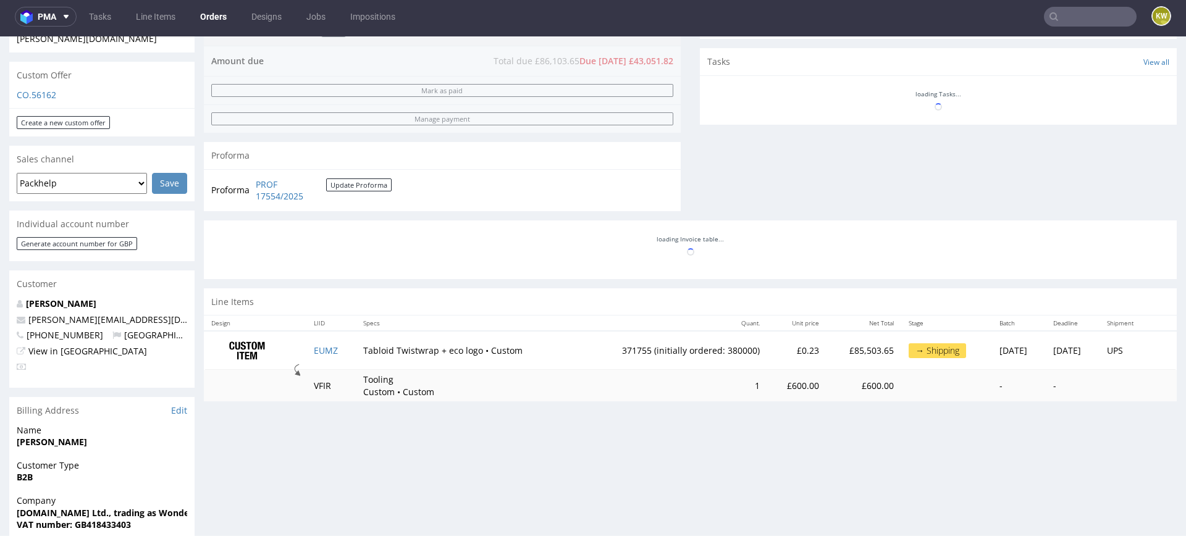
scroll to position [864, 0]
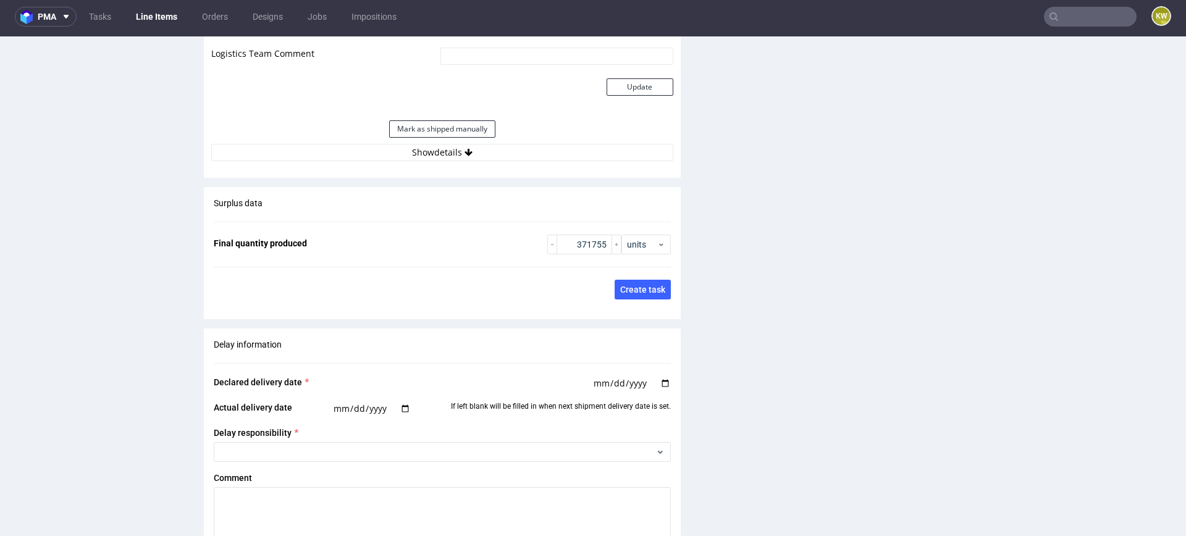
scroll to position [1743, 0]
click at [580, 245] on input "371755" at bounding box center [585, 245] width 56 height 20
type input "370920"
click at [557, 294] on button "Save changes and update quantity" at bounding box center [536, 291] width 146 height 20
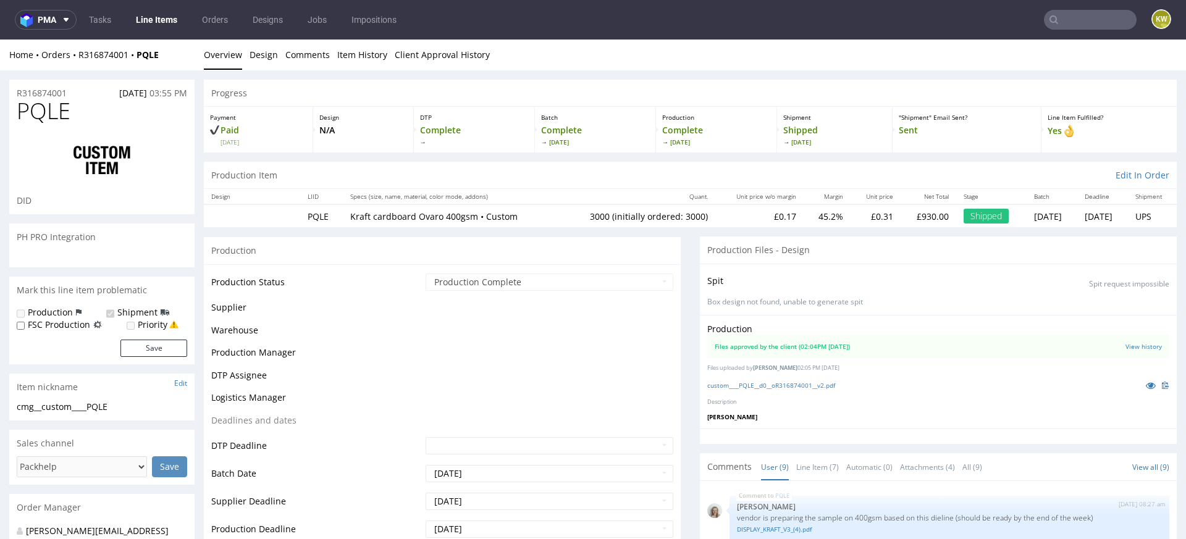
scroll to position [188, 0]
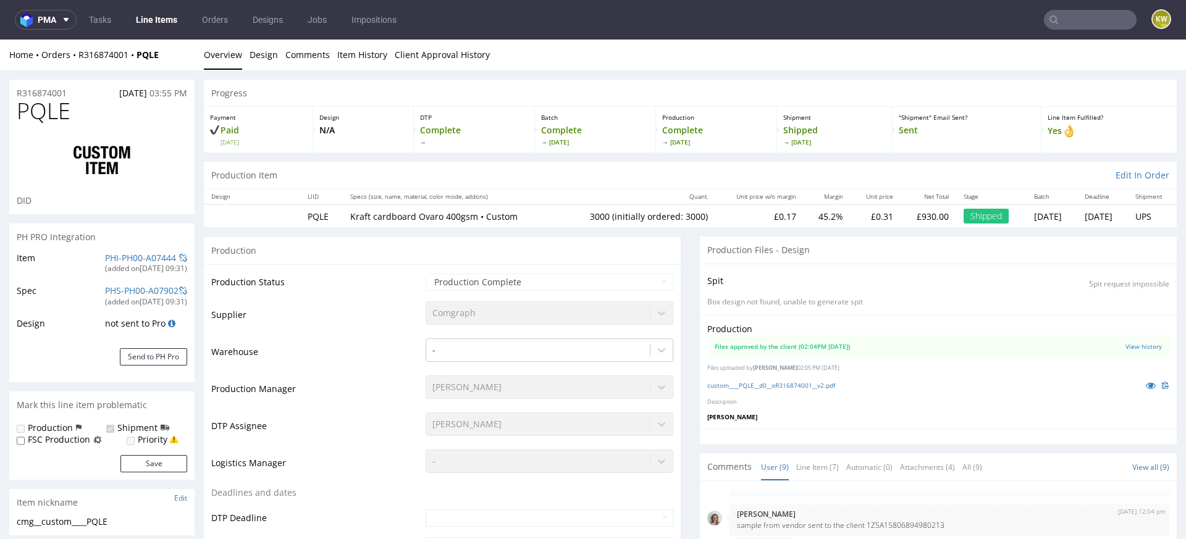
select select "in_progress"
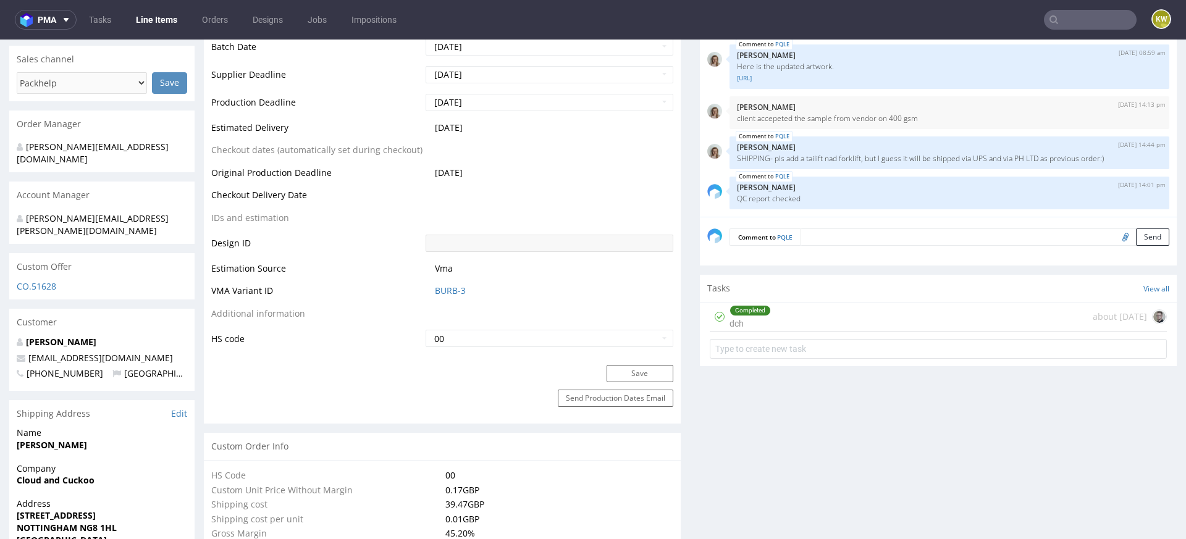
scroll to position [502, 0]
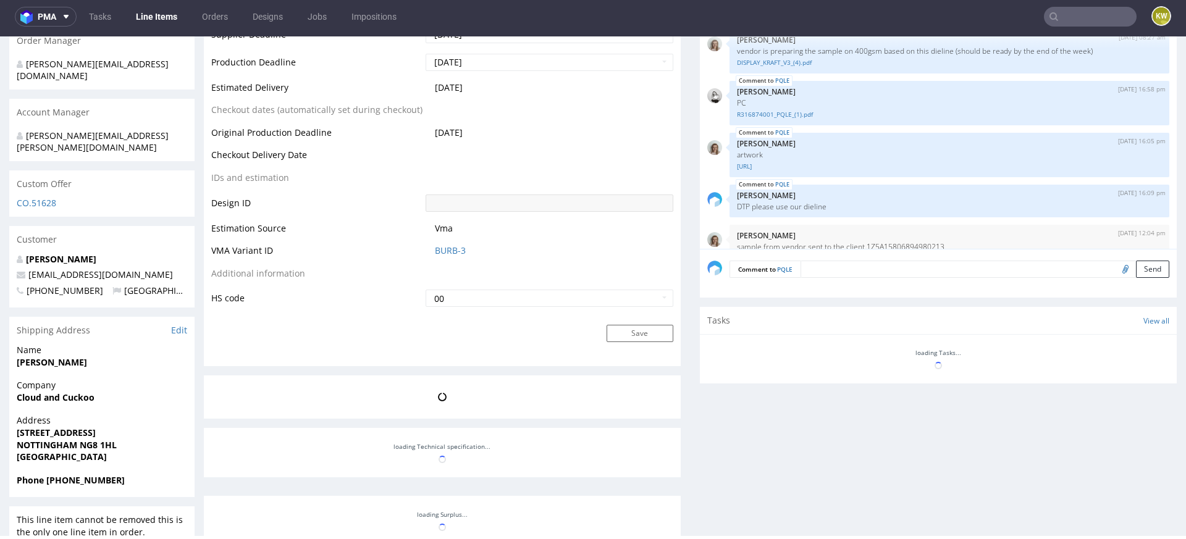
scroll to position [188, 0]
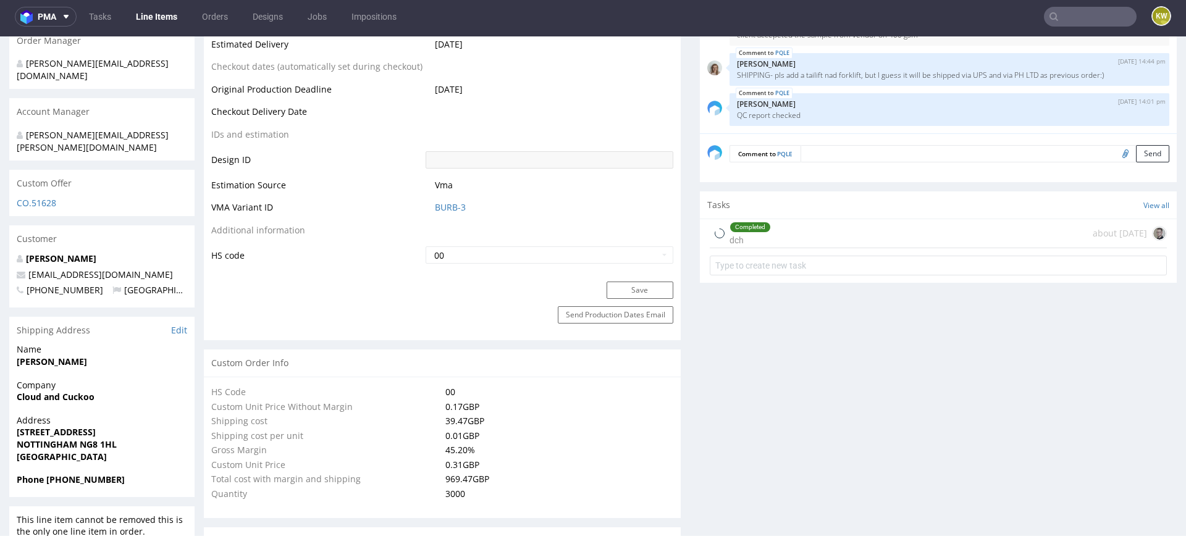
select select "in_progress"
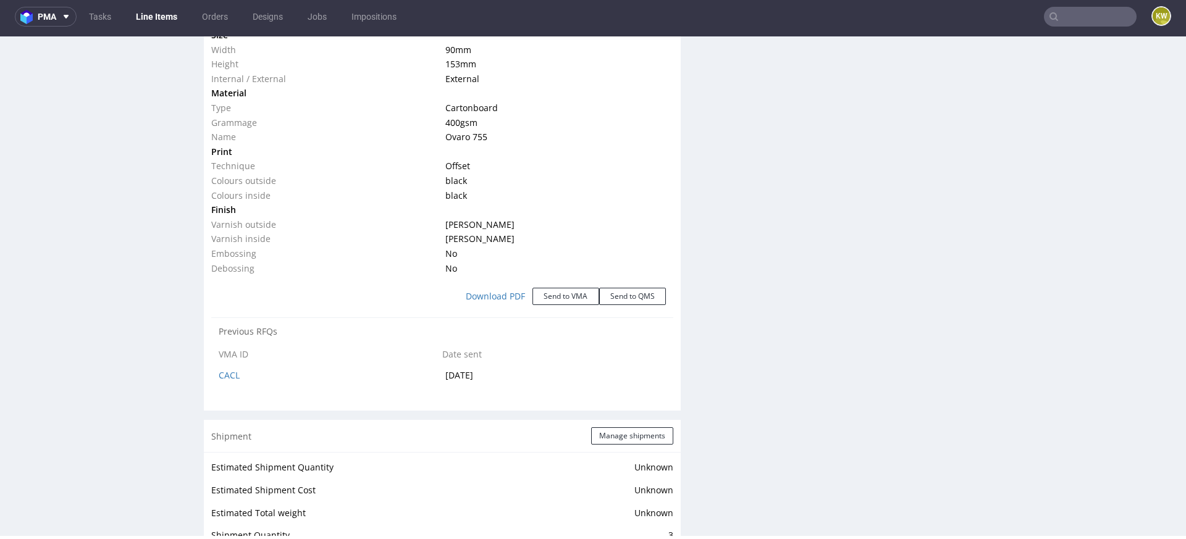
scroll to position [1279, 0]
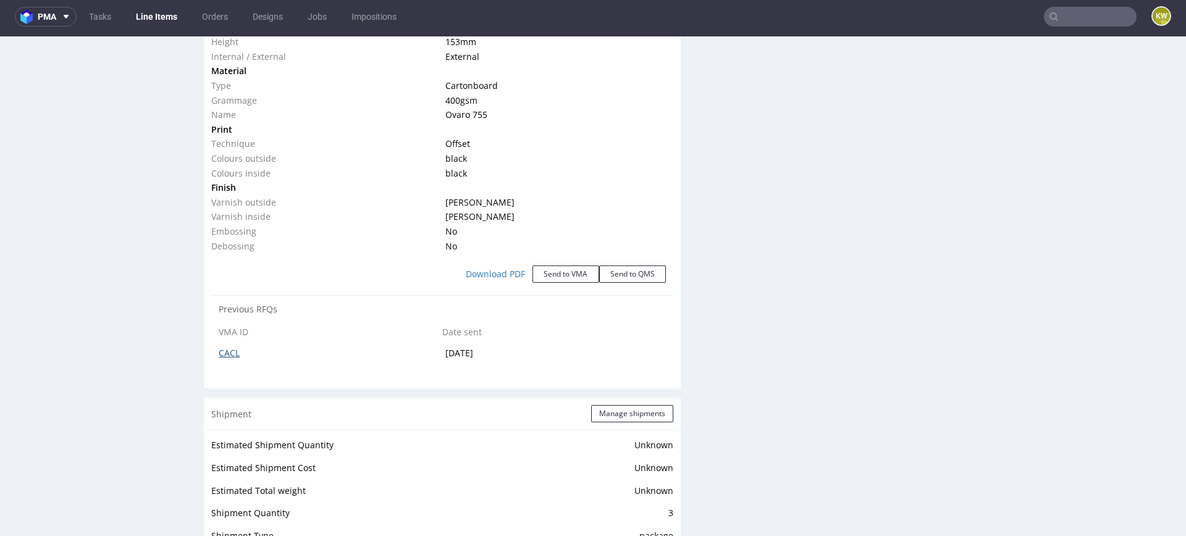
click at [230, 352] on link "CACL" at bounding box center [229, 353] width 21 height 12
